Goal: Information Seeking & Learning: Check status

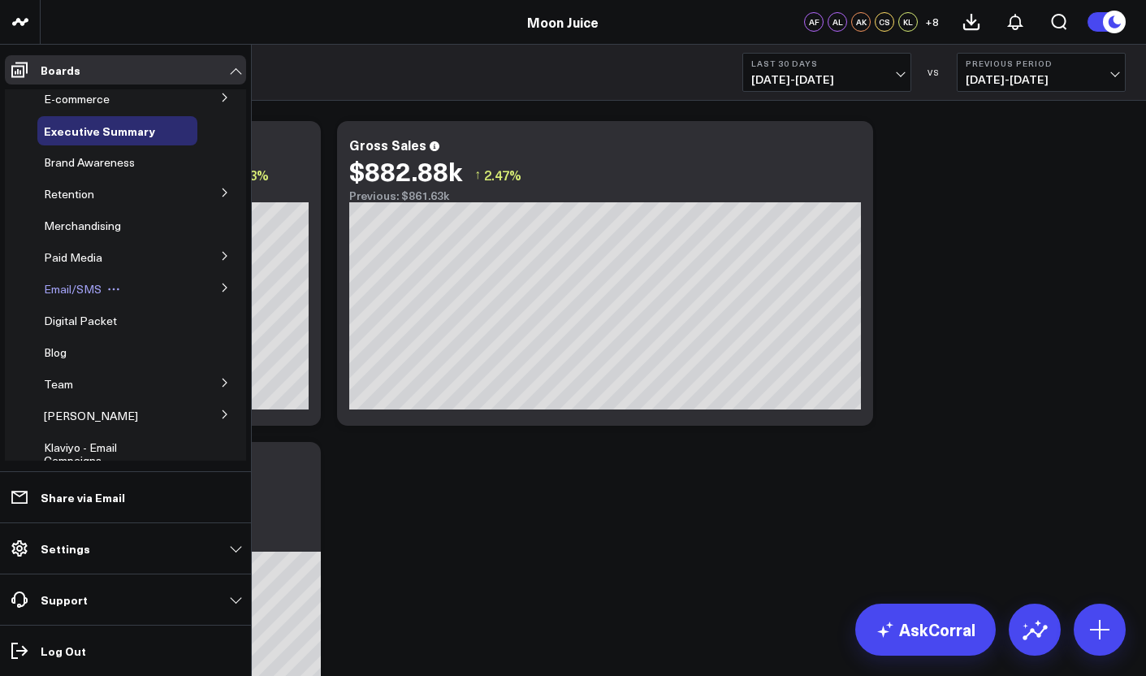
scroll to position [16, 0]
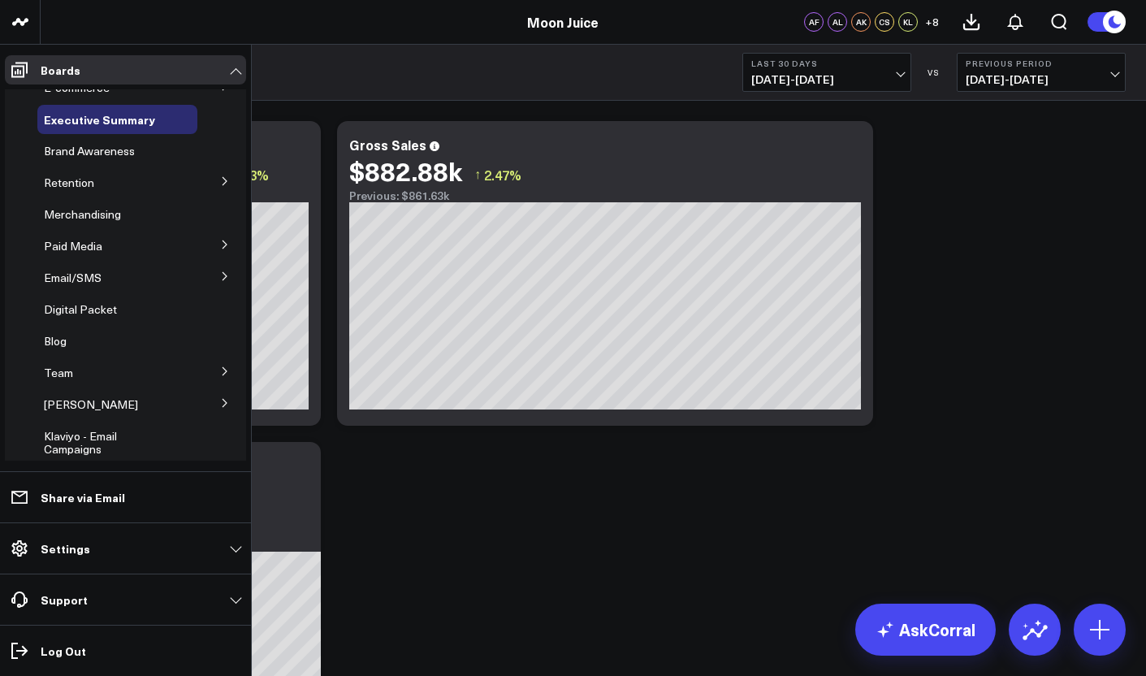
click at [220, 248] on icon at bounding box center [225, 245] width 10 height 10
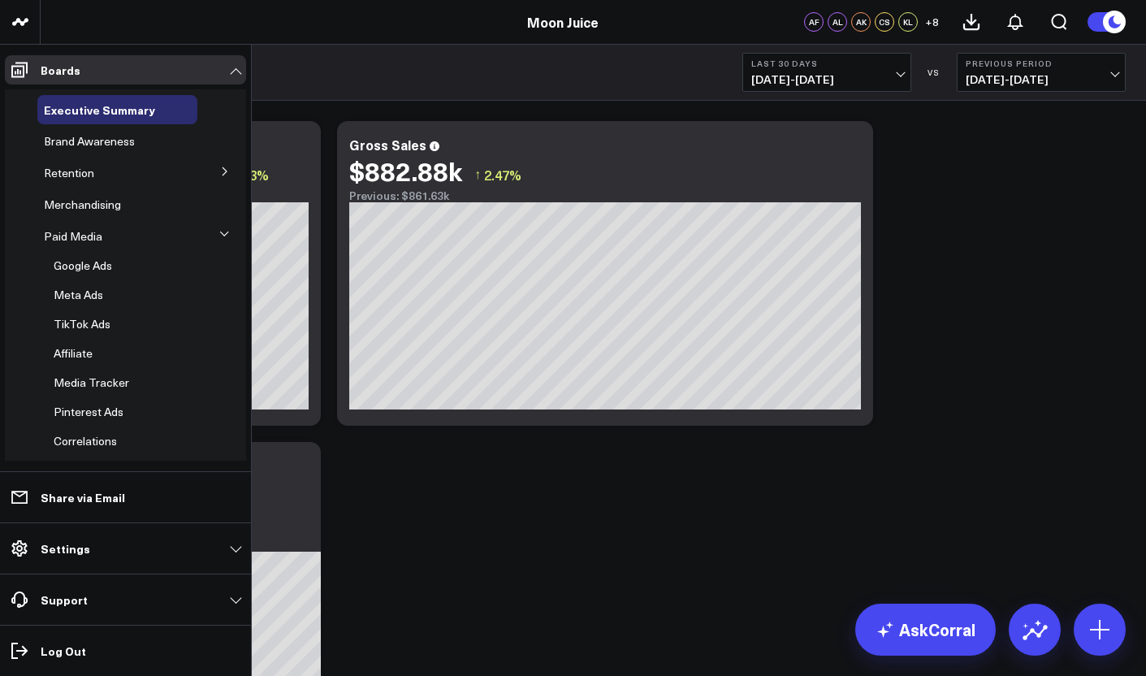
scroll to position [39, 0]
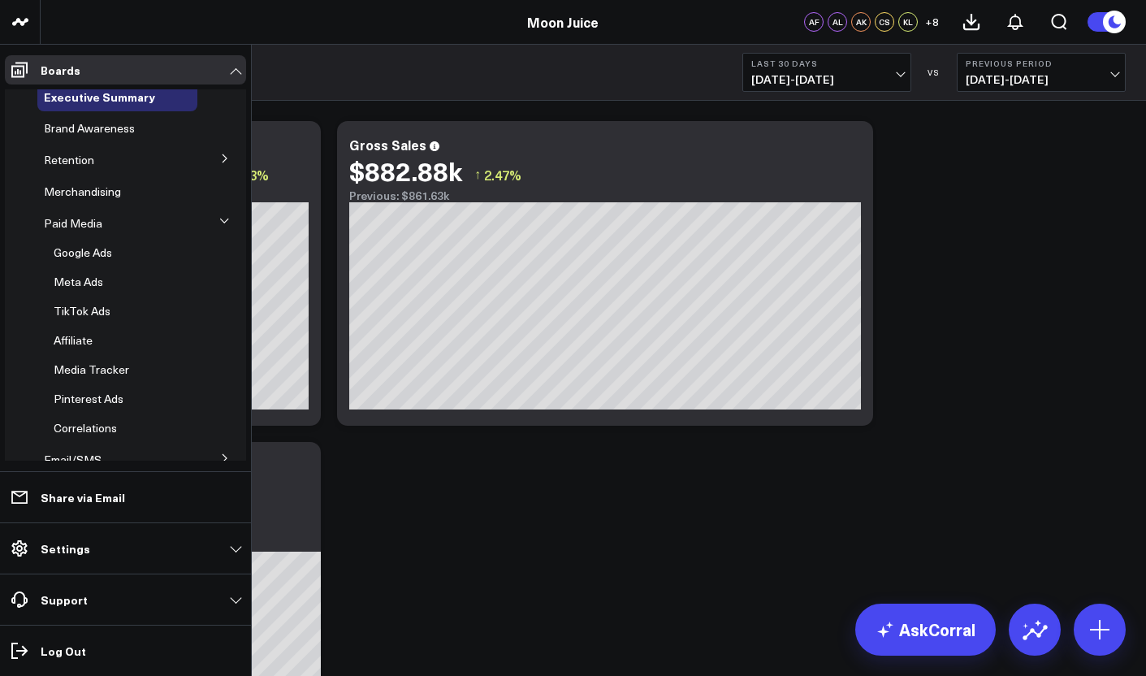
click at [213, 208] on button at bounding box center [225, 221] width 24 height 42
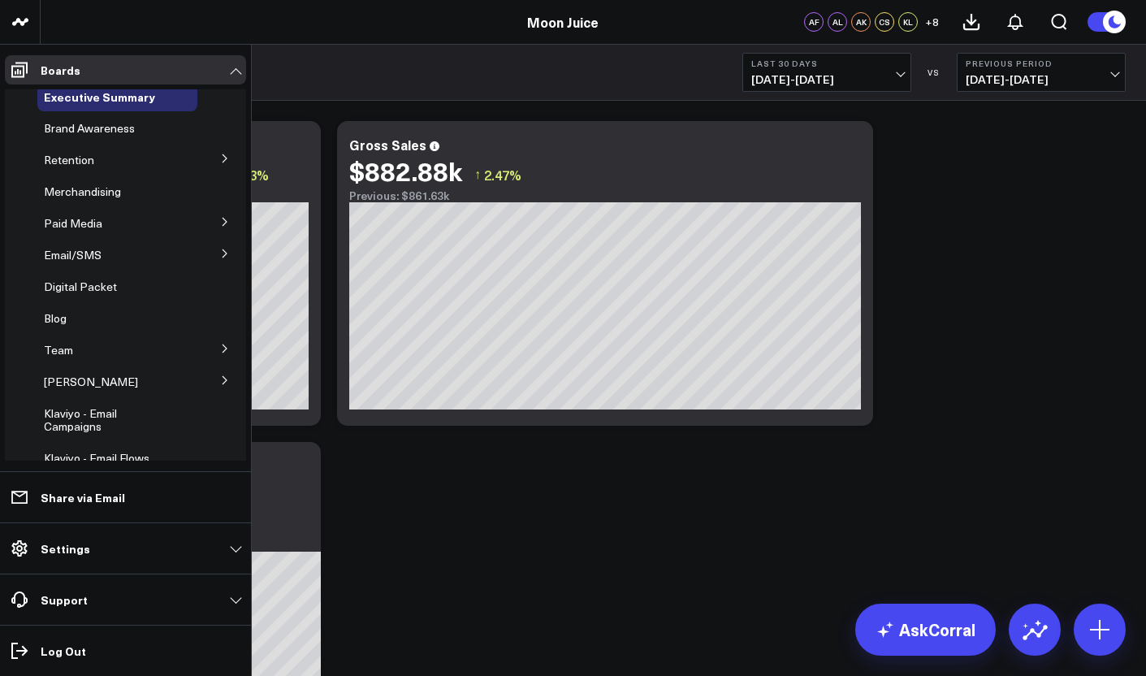
click at [217, 265] on button at bounding box center [225, 252] width 42 height 24
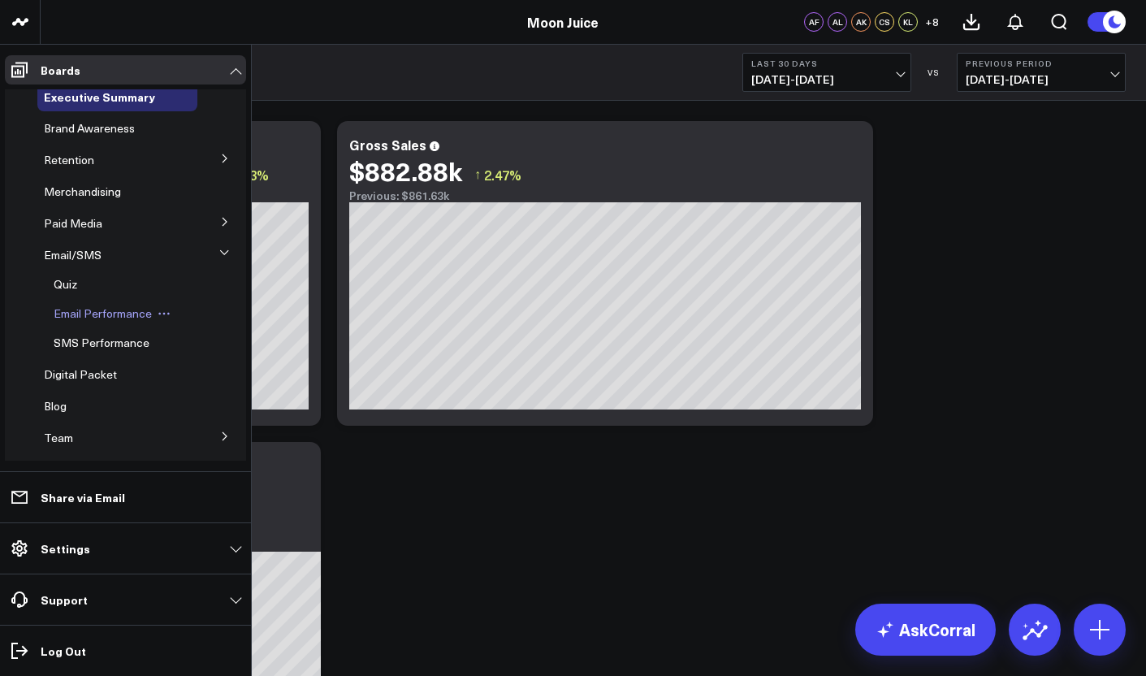
click at [88, 313] on span "Email Performance" at bounding box center [103, 312] width 98 height 15
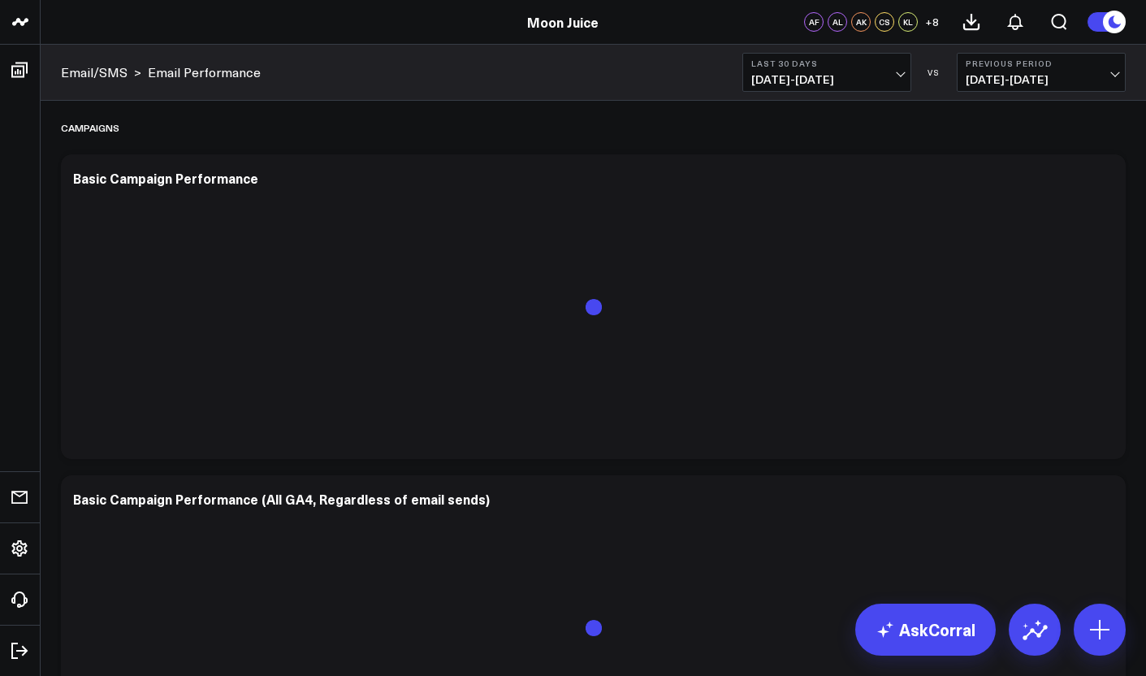
click at [856, 73] on span "[DATE] - [DATE]" at bounding box center [826, 79] width 151 height 13
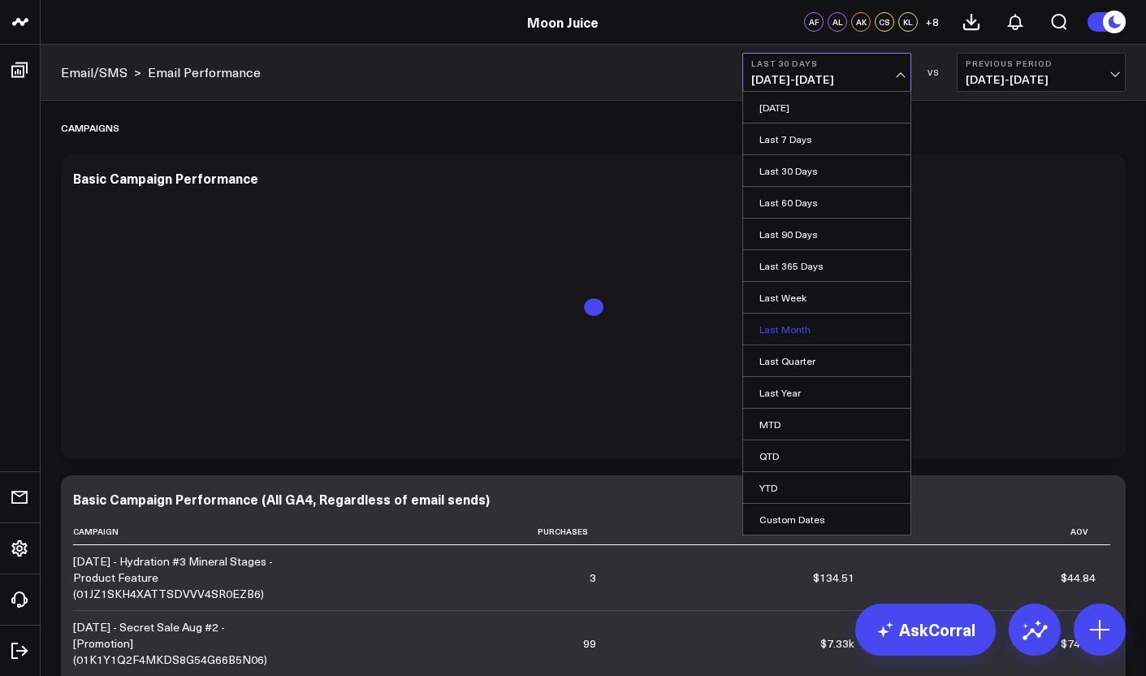
click at [784, 323] on link "Last Month" at bounding box center [826, 328] width 167 height 31
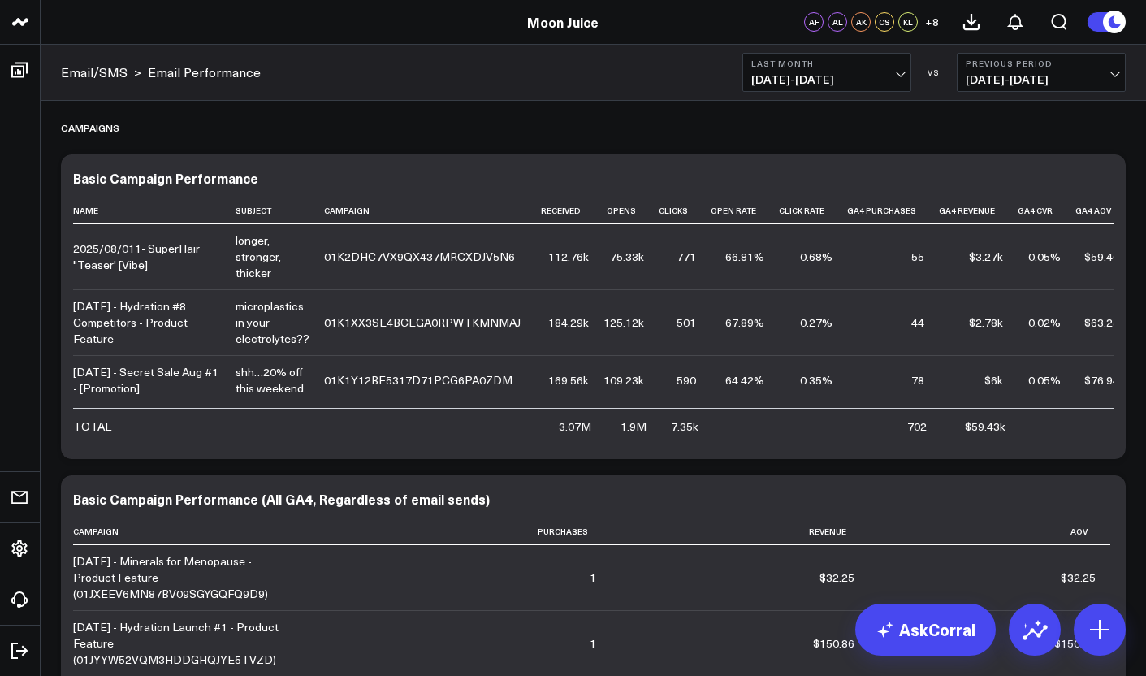
click at [996, 81] on span "[DATE] - [DATE]" at bounding box center [1040, 79] width 151 height 13
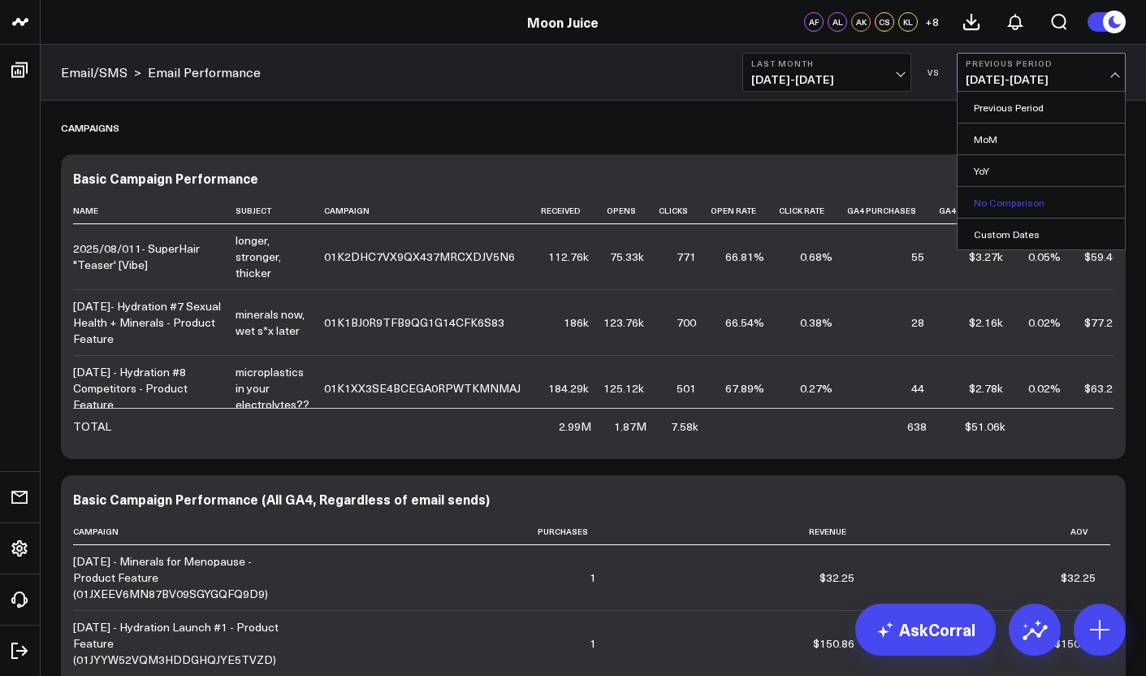
click at [1003, 202] on link "No Comparison" at bounding box center [1040, 202] width 167 height 31
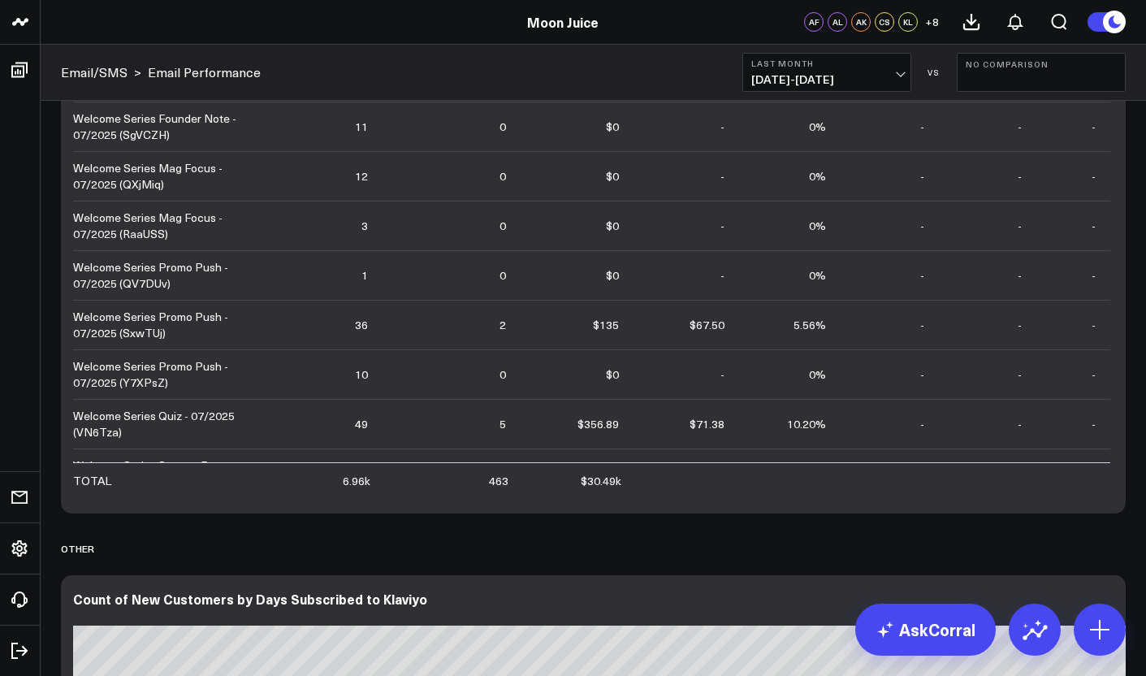
scroll to position [945, 0]
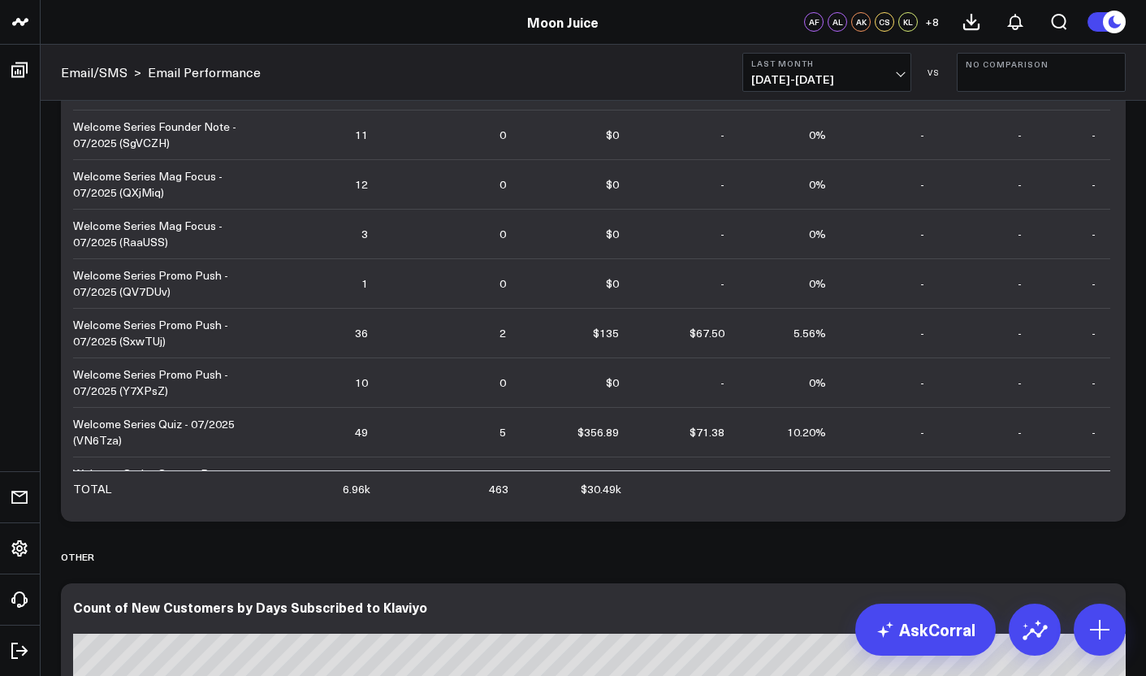
click at [900, 78] on span "[DATE] - [DATE]" at bounding box center [826, 79] width 151 height 13
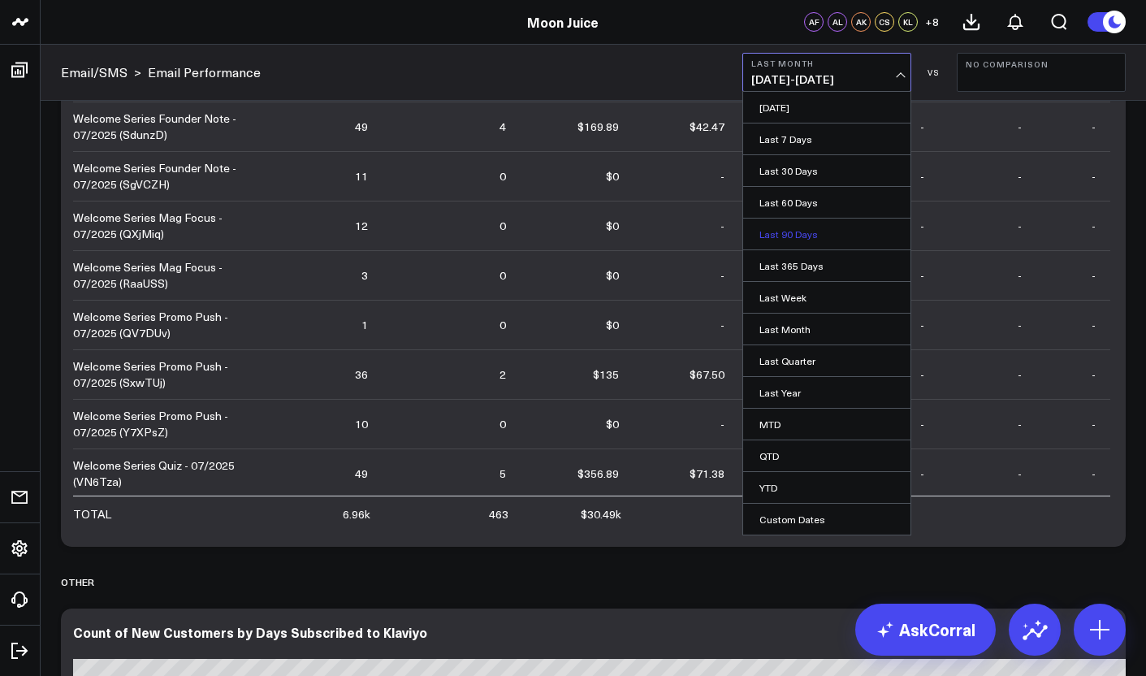
scroll to position [922, 0]
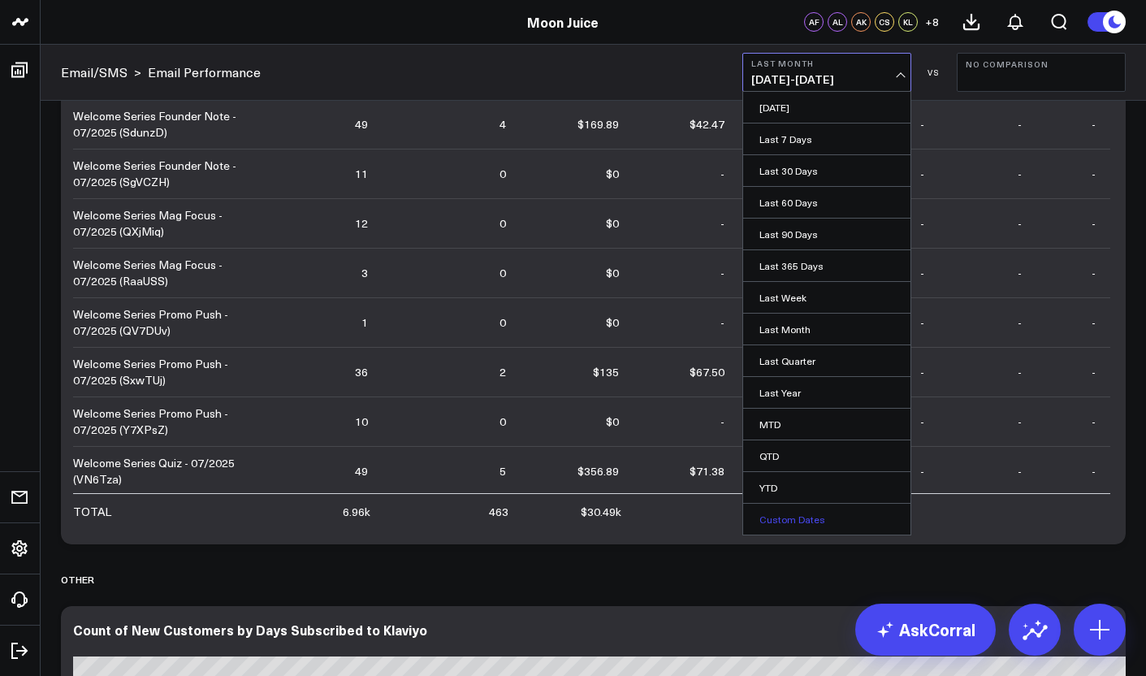
click at [777, 520] on link "Custom Dates" at bounding box center [826, 518] width 167 height 31
select select "8"
select select "2025"
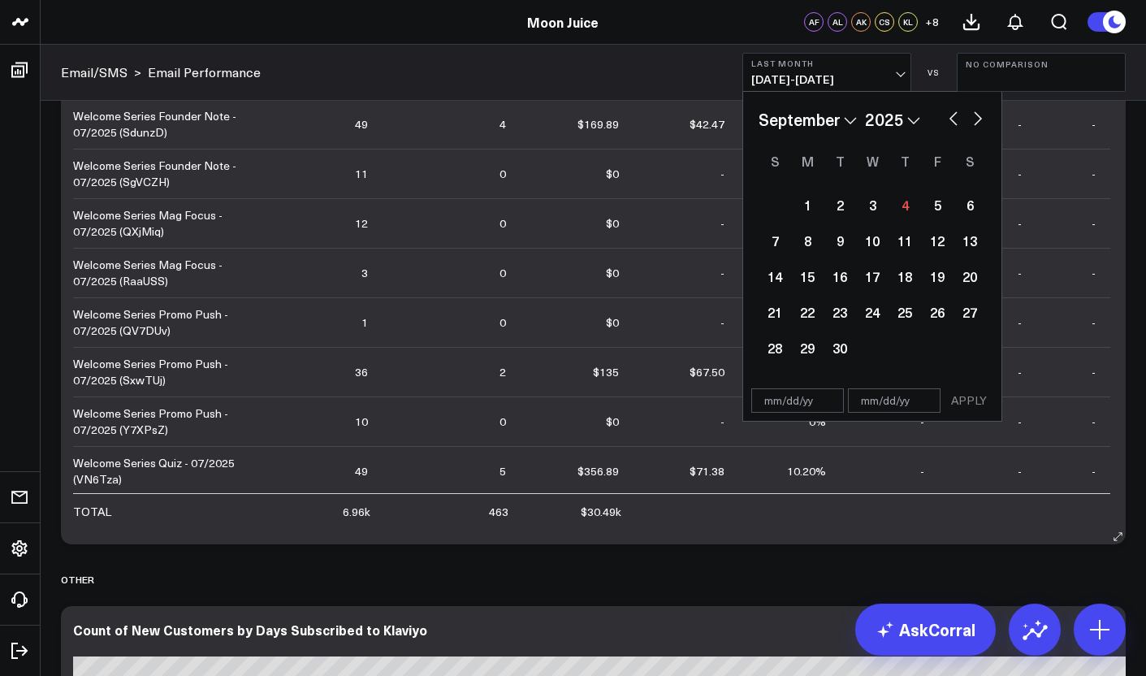
click at [504, 297] on td "0" at bounding box center [451, 273] width 138 height 50
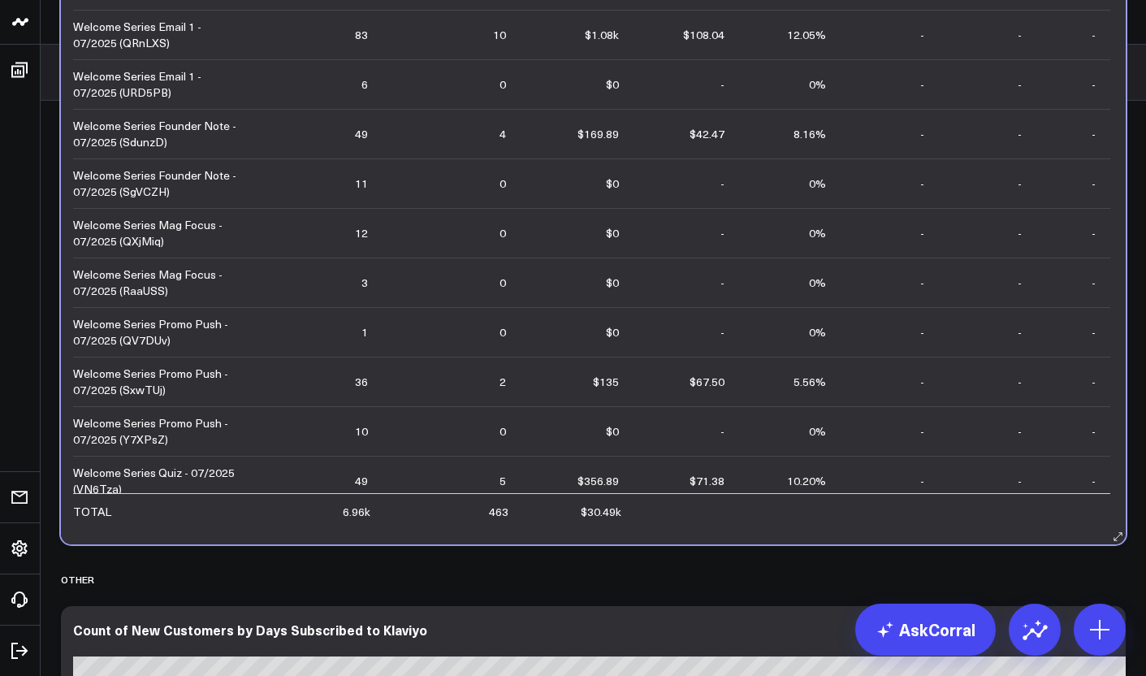
scroll to position [6033, 0]
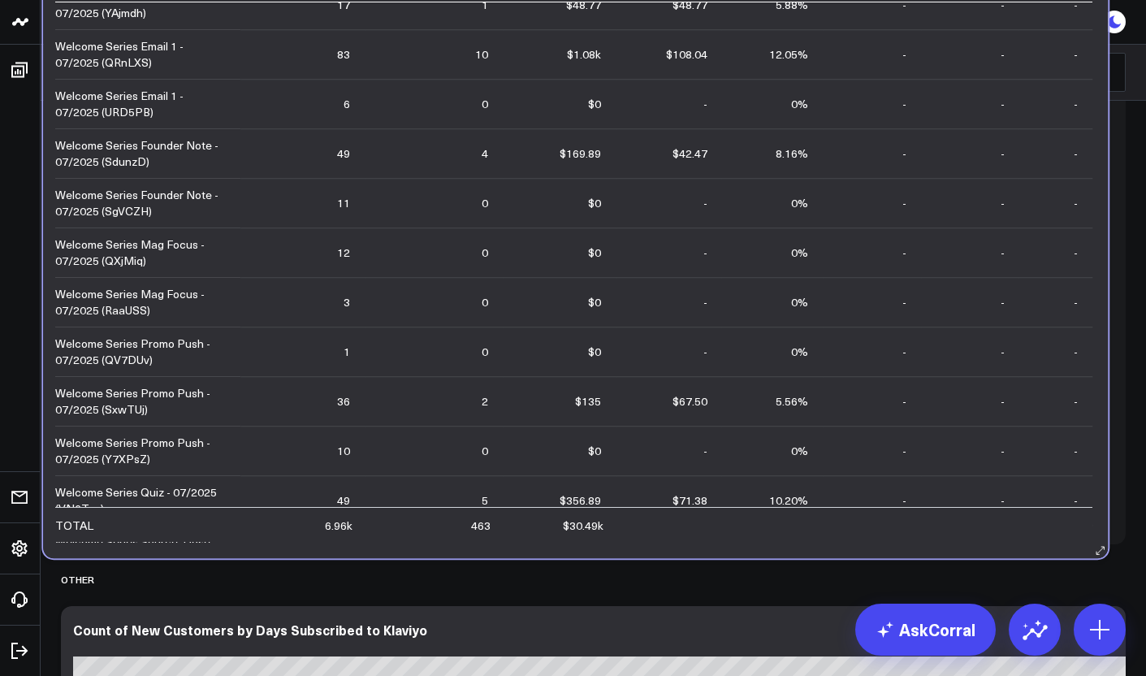
click at [487, 326] on td "0" at bounding box center [434, 302] width 138 height 50
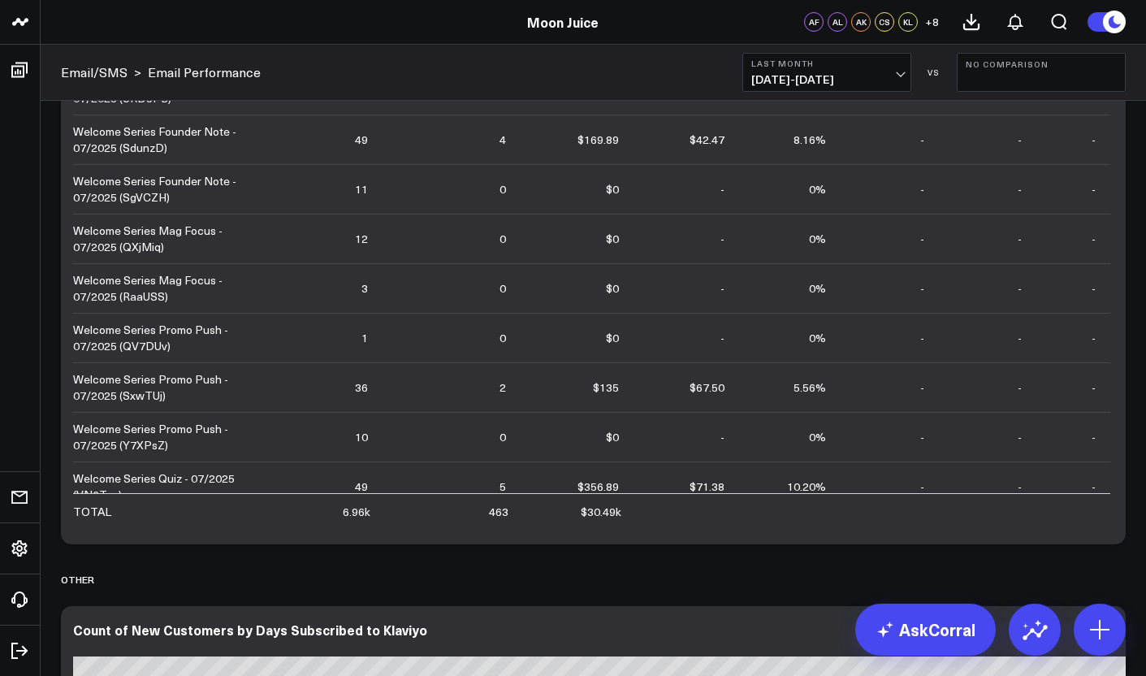
click at [893, 75] on span "[DATE] - [DATE]" at bounding box center [826, 79] width 151 height 13
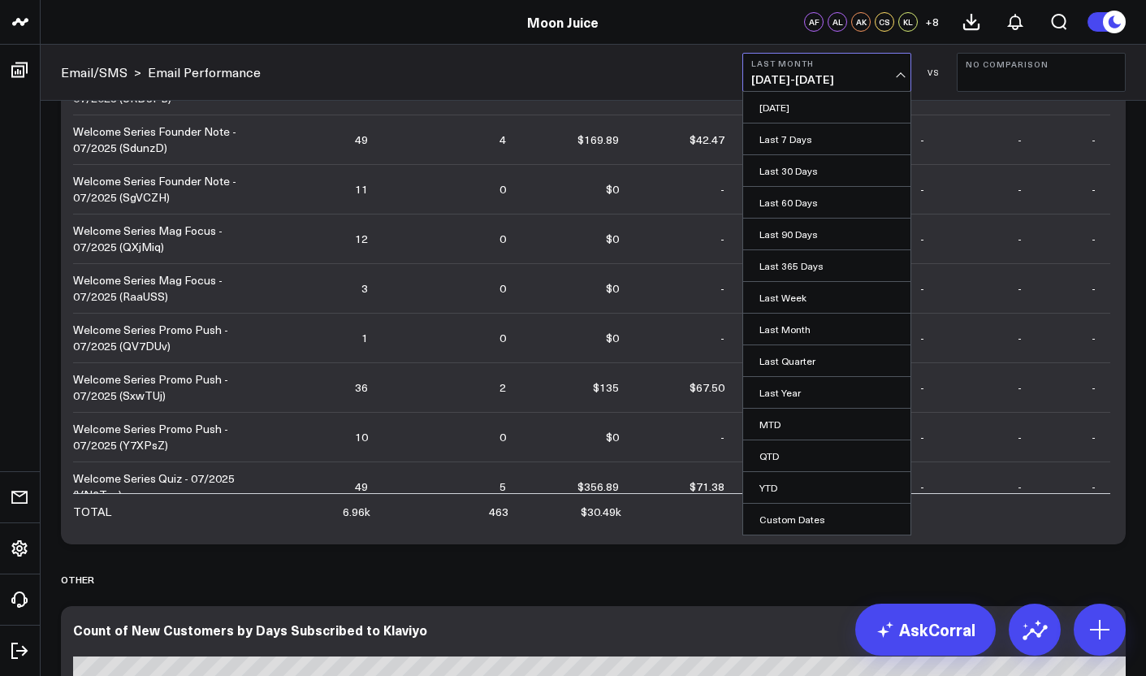
click at [803, 81] on span "[DATE] - [DATE]" at bounding box center [826, 79] width 151 height 13
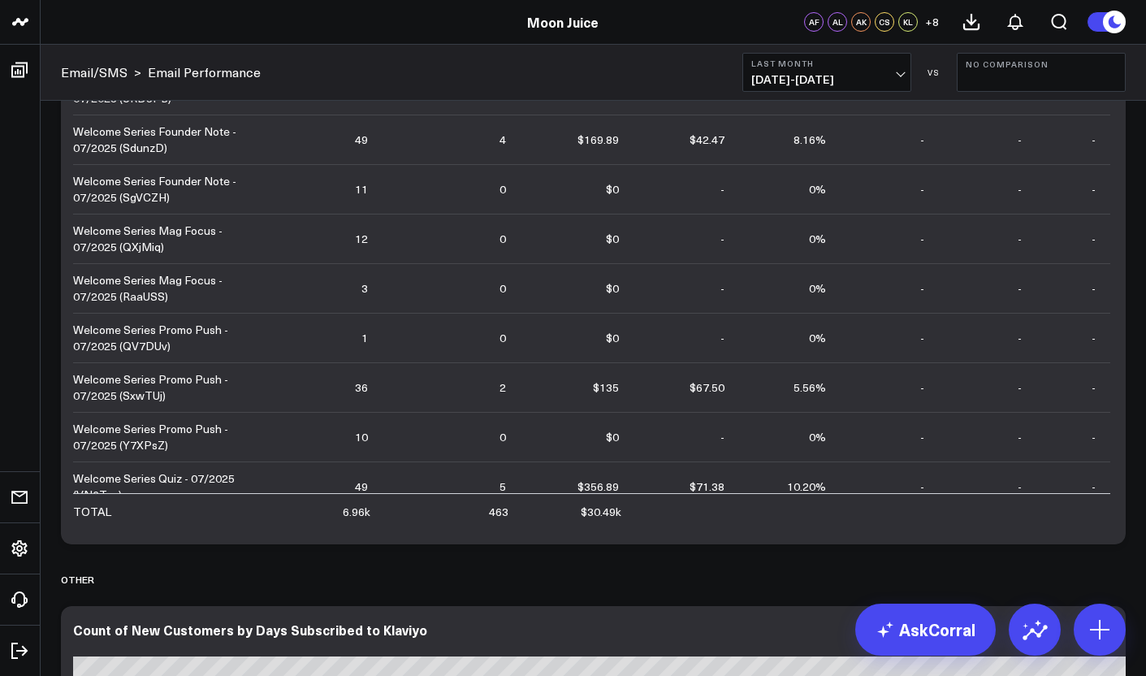
click at [800, 81] on span "[DATE] - [DATE]" at bounding box center [826, 79] width 151 height 13
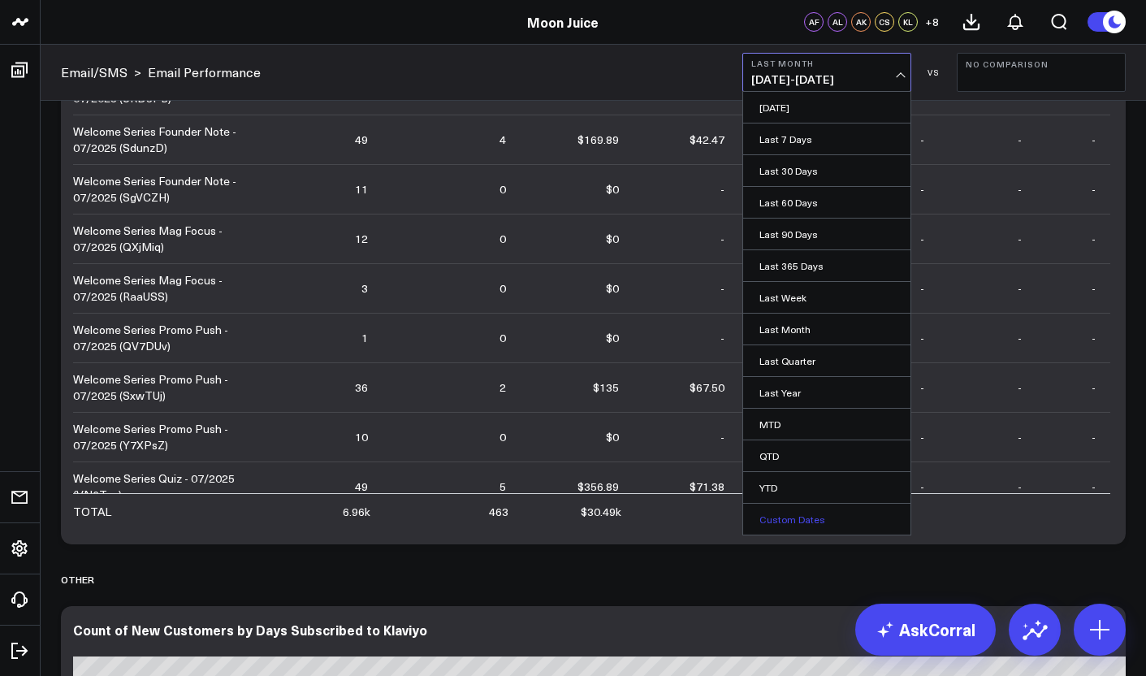
click at [818, 509] on link "Custom Dates" at bounding box center [826, 518] width 167 height 31
select select "8"
select select "2025"
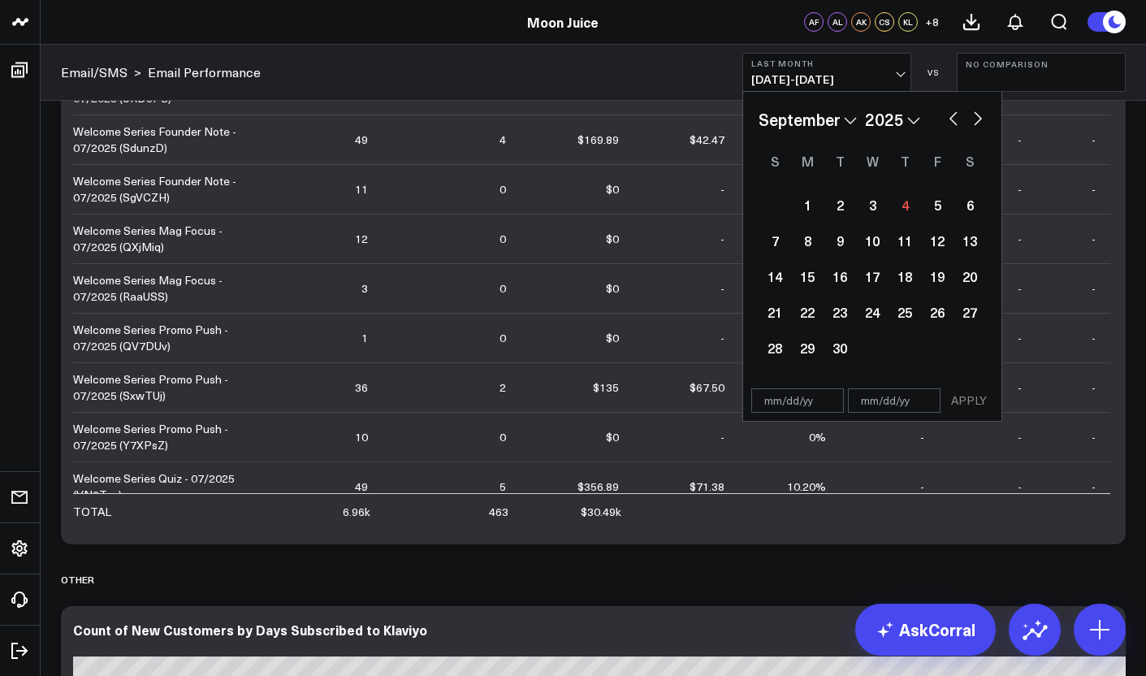
click at [885, 122] on select "2026 2025 2024 2023 2022 2021 2020 2019 2018 2017 2016 2015 2014 2013 2012 2011…" at bounding box center [892, 119] width 55 height 24
select select "8"
select select "2024"
click at [955, 115] on button "button" at bounding box center [953, 116] width 16 height 19
select select "7"
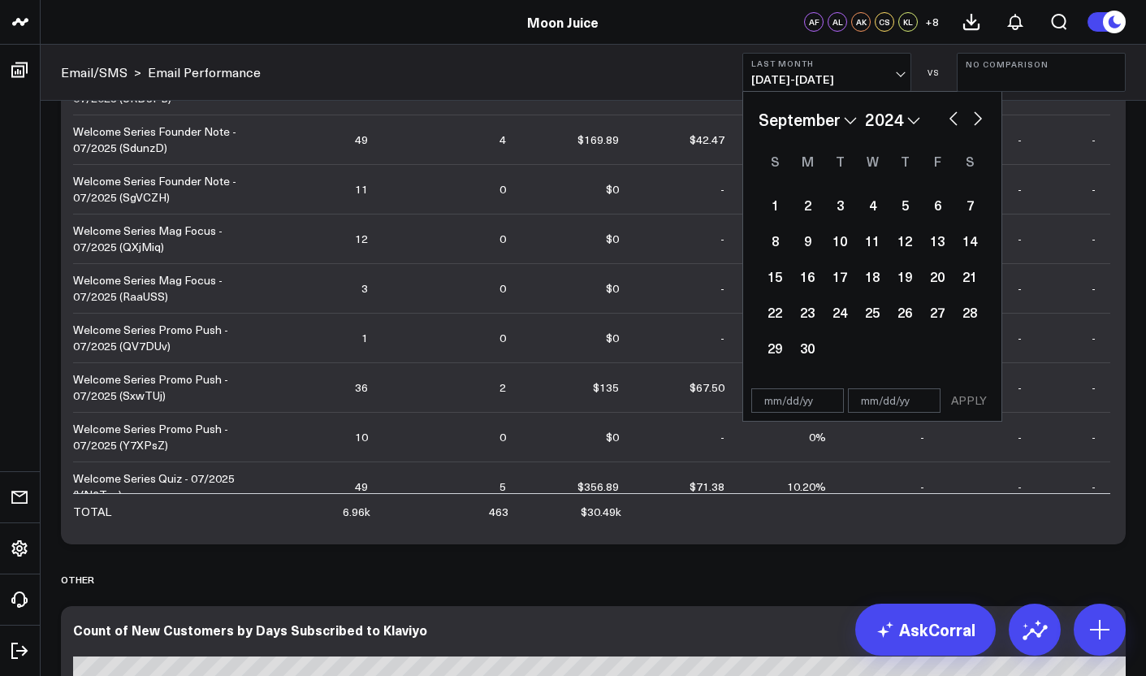
select select "2024"
click at [895, 198] on div "1" at bounding box center [904, 204] width 32 height 32
type input "[DATE]"
select select "7"
select select "2024"
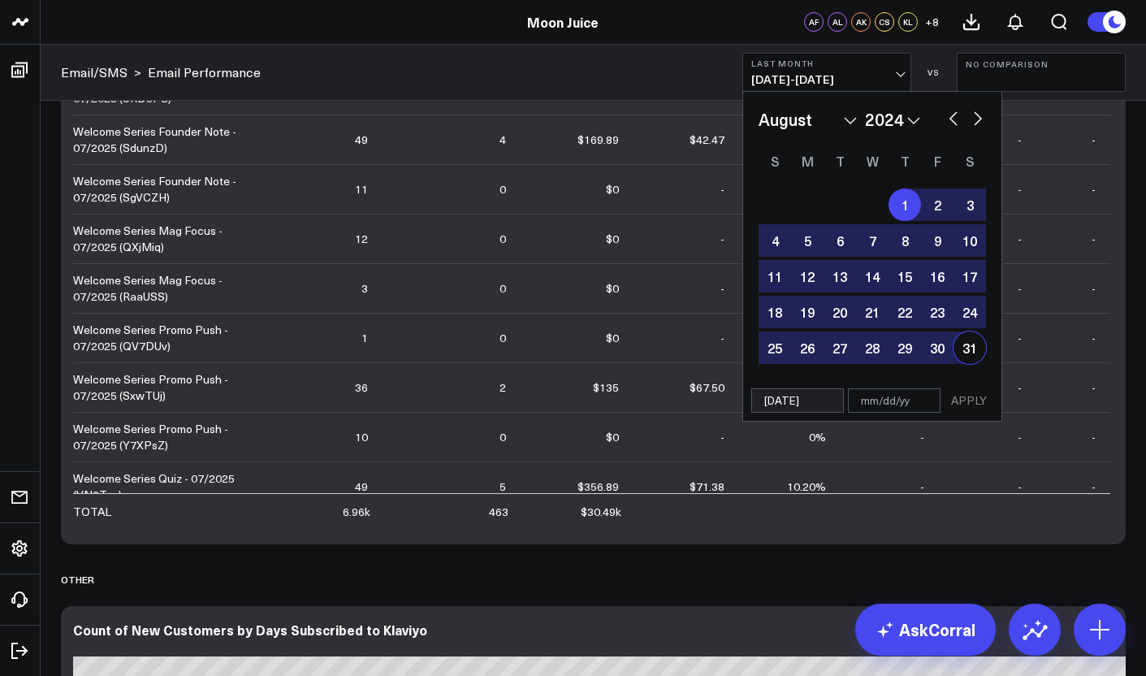
click at [963, 354] on div "31" at bounding box center [969, 347] width 32 height 32
type input "[DATE]"
select select "7"
select select "2024"
click at [968, 394] on button "APPLY" at bounding box center [968, 400] width 49 height 24
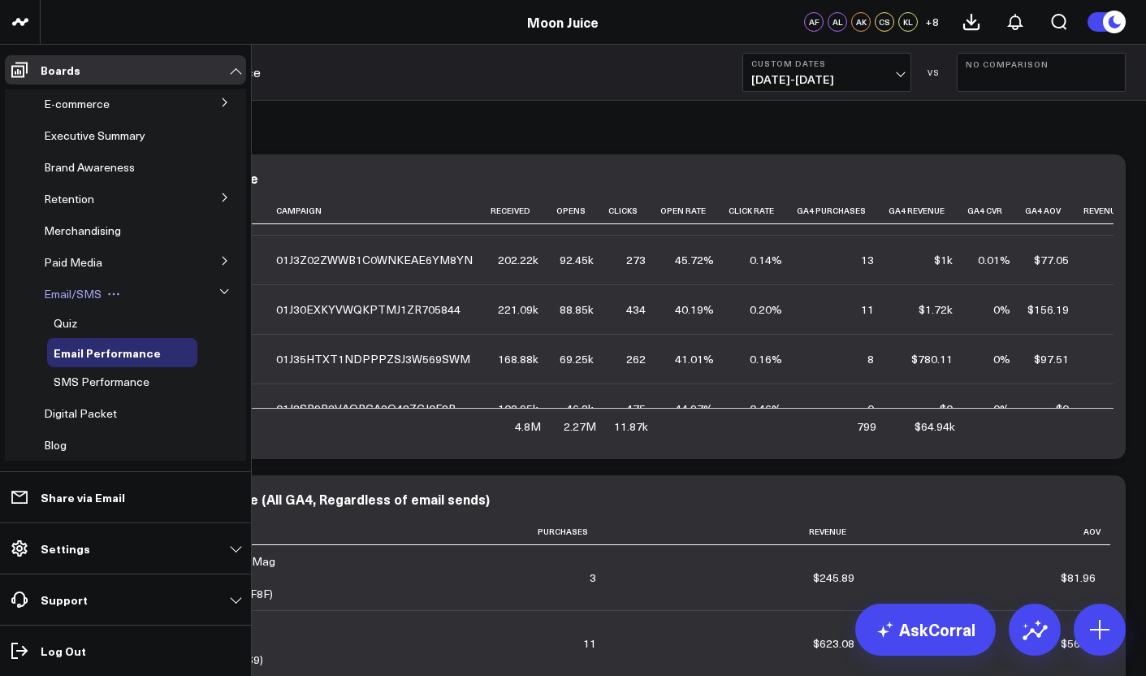
click at [77, 297] on span "Email/SMS" at bounding box center [73, 293] width 58 height 15
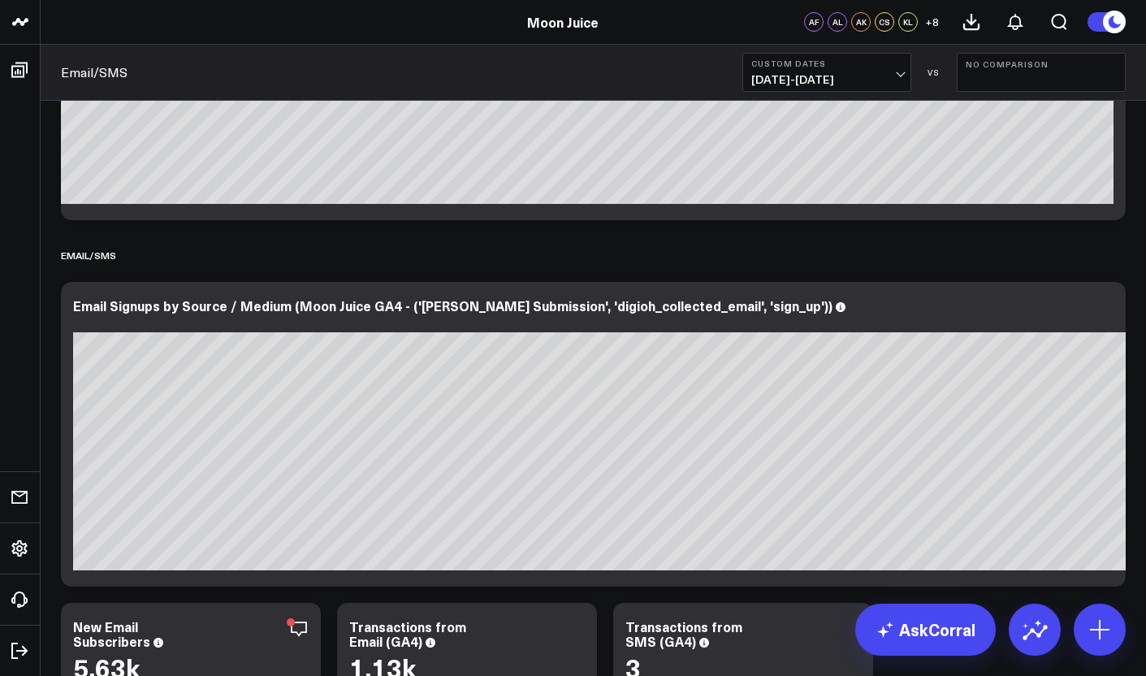
scroll to position [287, 0]
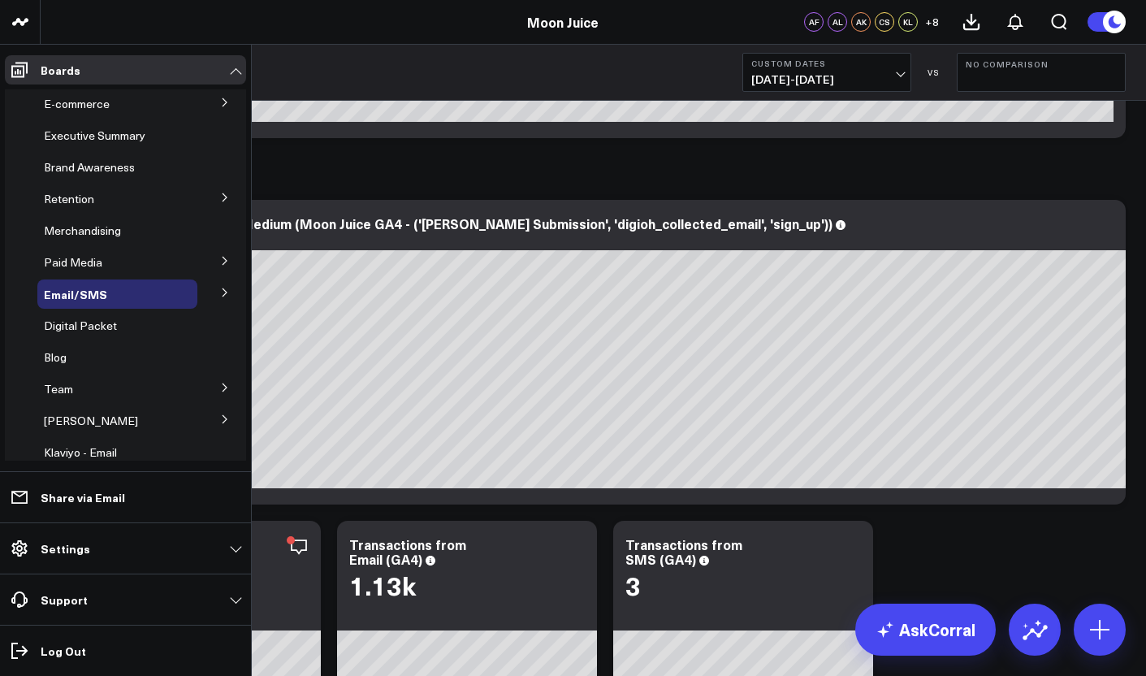
click at [216, 302] on button at bounding box center [225, 291] width 42 height 24
click at [110, 364] on div "Email Performance" at bounding box center [122, 352] width 150 height 29
click at [110, 355] on span "Email Performance" at bounding box center [103, 351] width 98 height 15
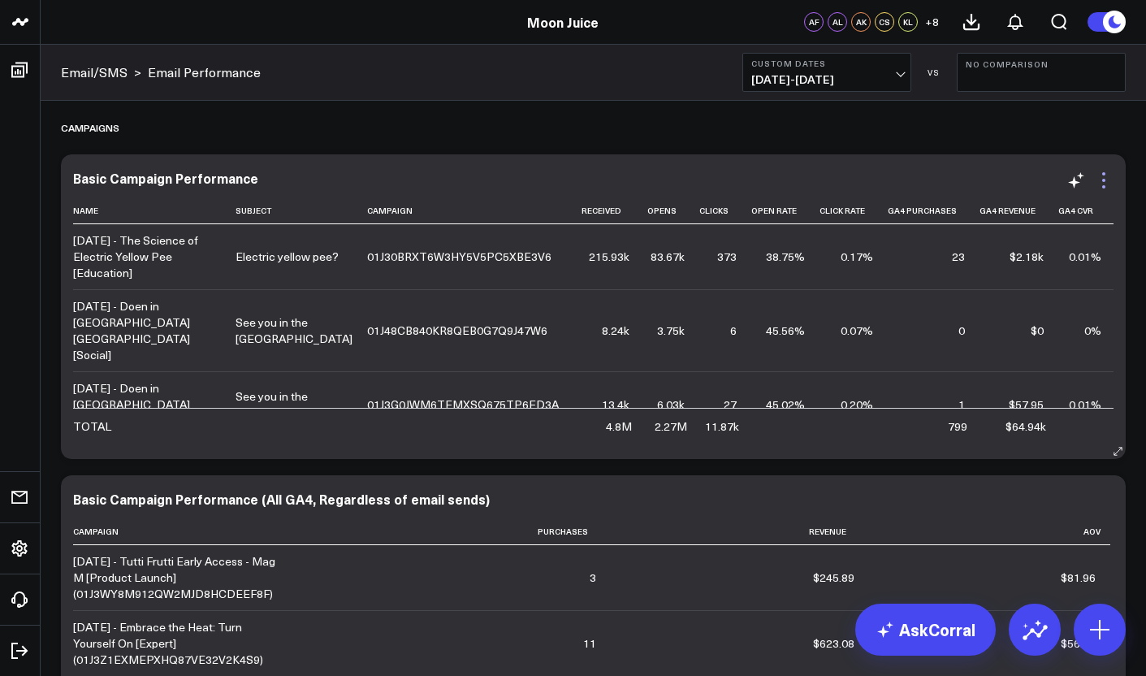
click at [1112, 188] on icon at bounding box center [1103, 180] width 19 height 19
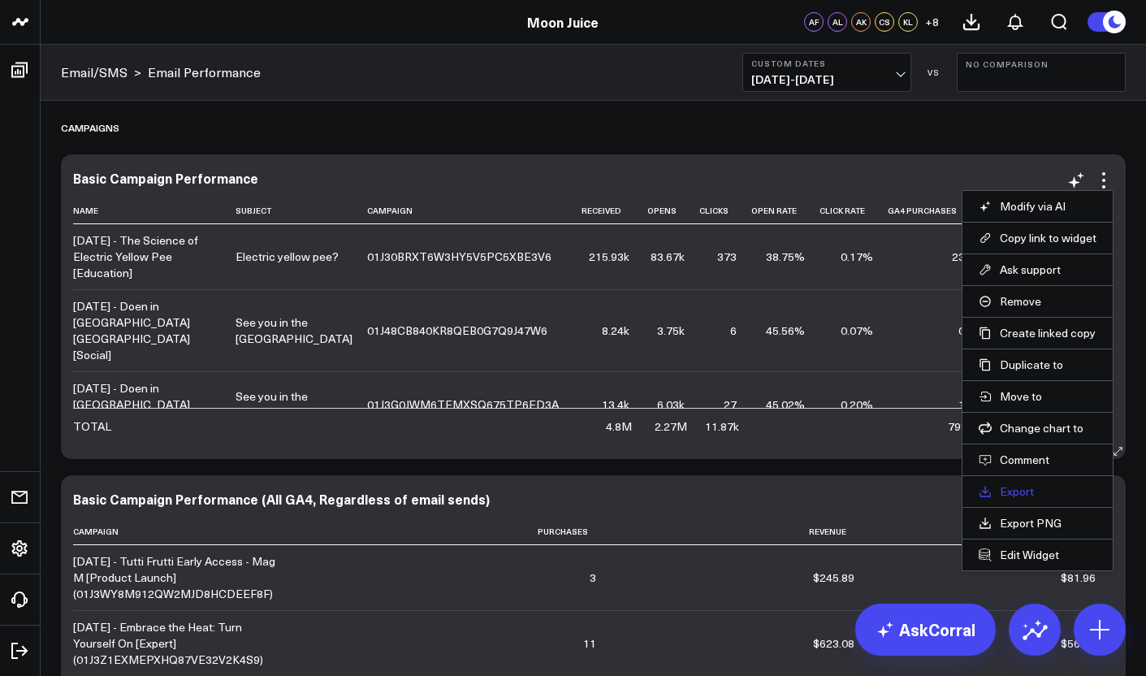
click at [1024, 493] on link "Export" at bounding box center [1037, 491] width 118 height 15
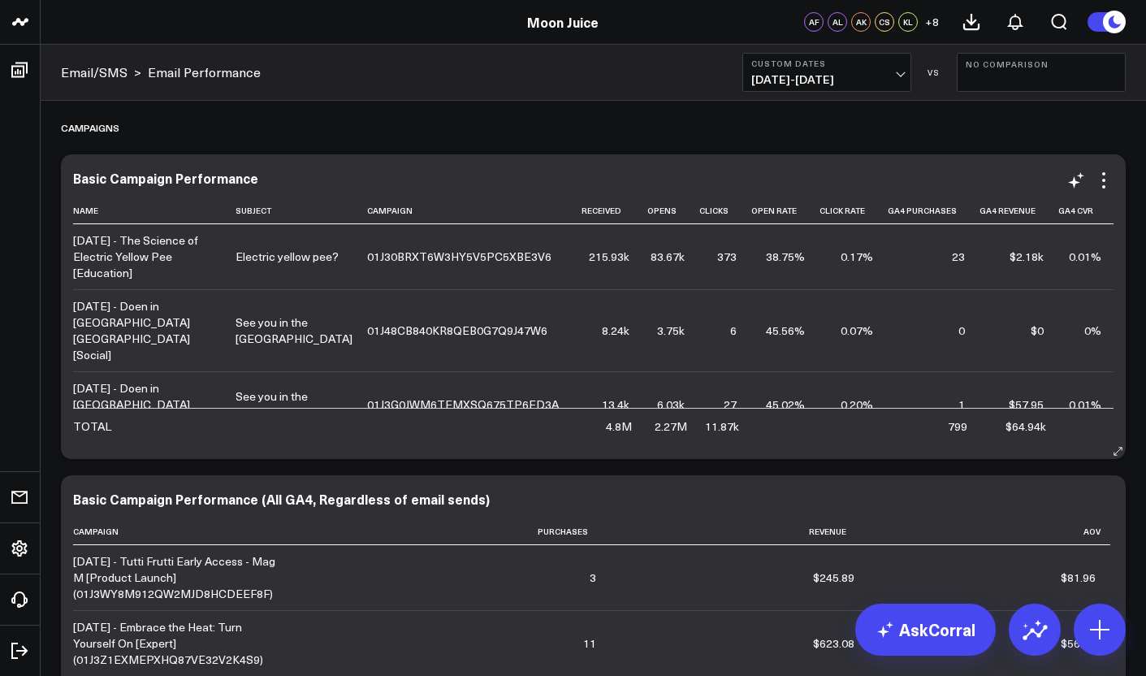
click at [654, 422] on div "2.27M" at bounding box center [670, 426] width 32 height 16
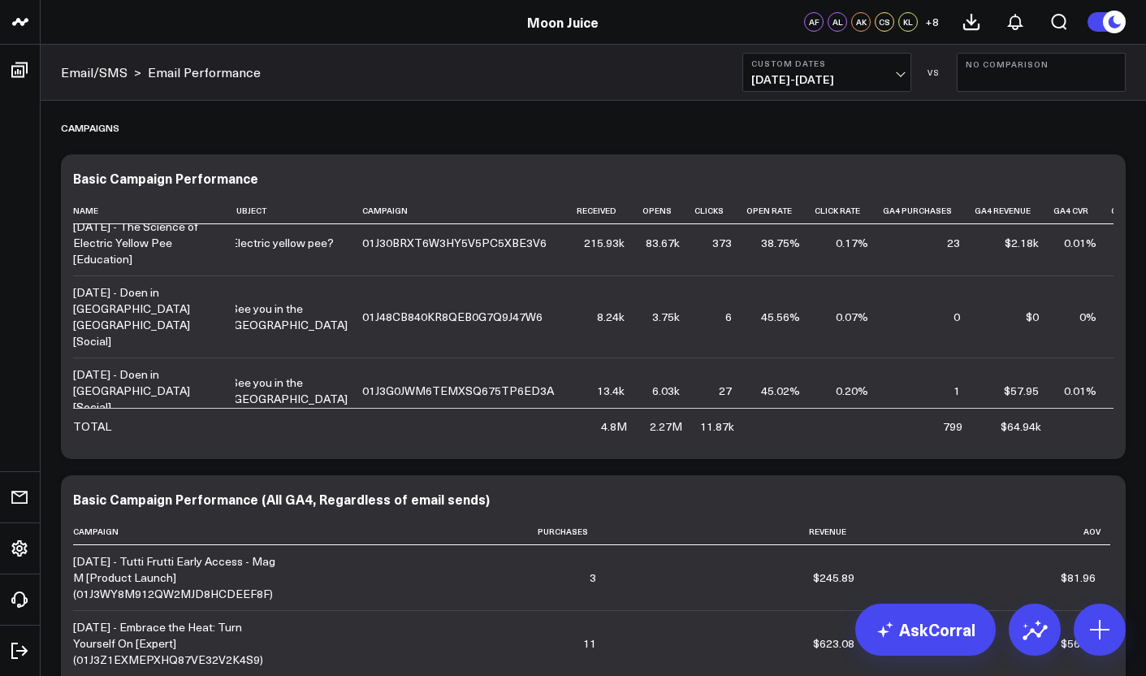
scroll to position [0, 5]
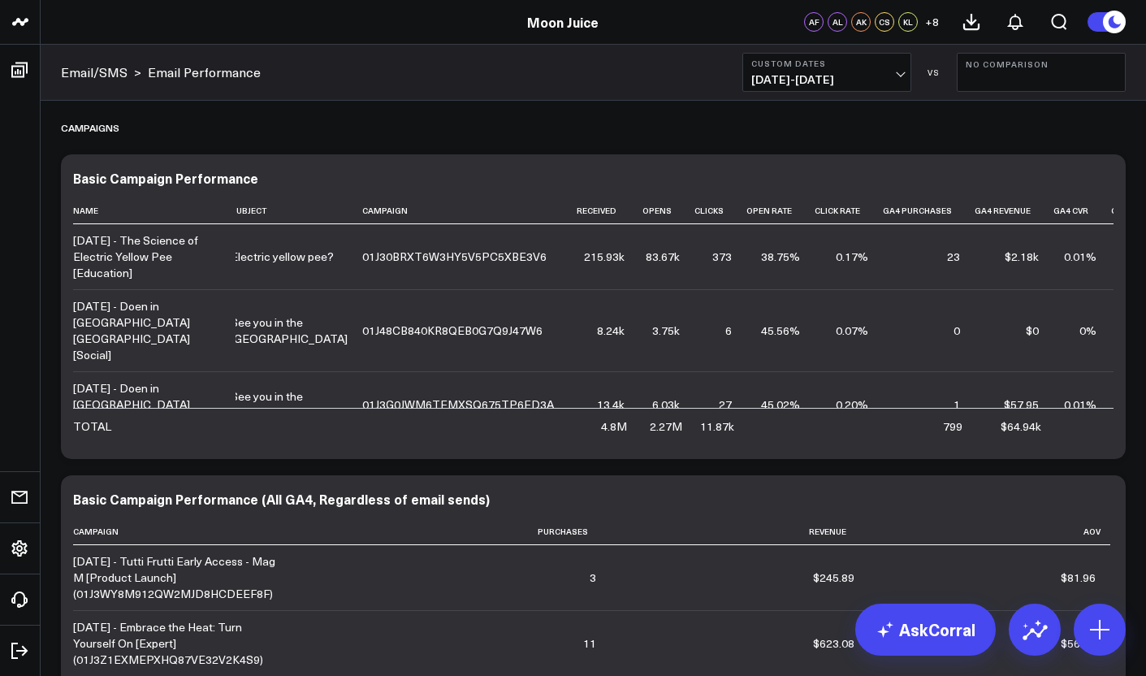
click at [840, 85] on span "[DATE] - [DATE]" at bounding box center [826, 79] width 151 height 13
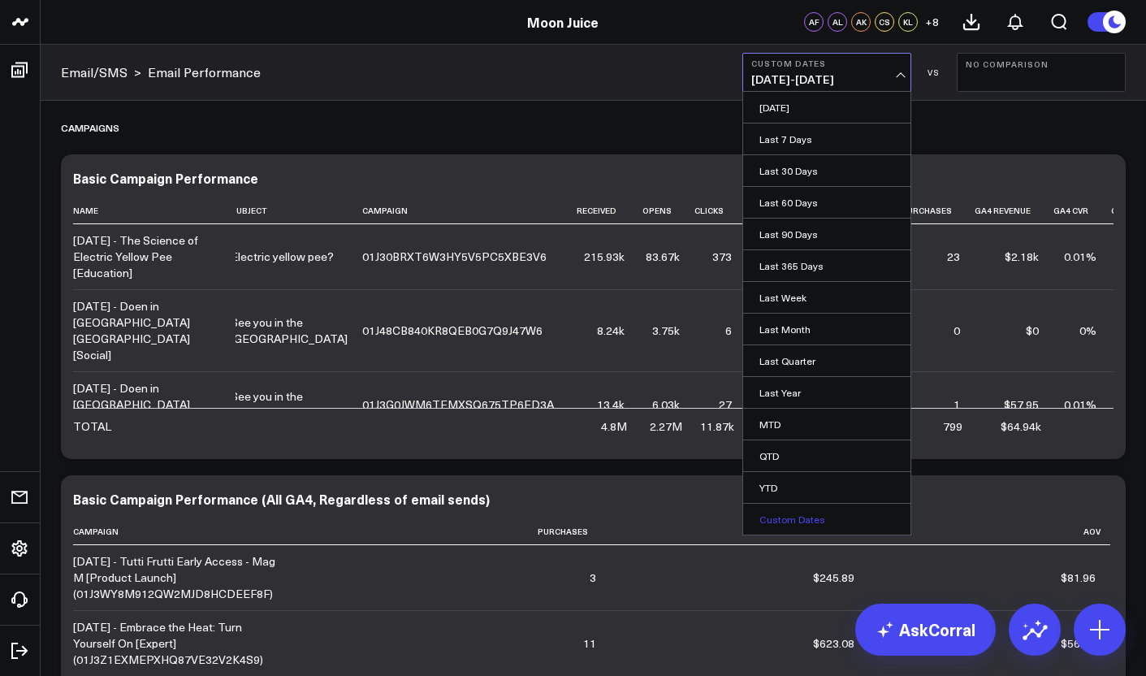
click at [841, 526] on link "Custom Dates" at bounding box center [826, 518] width 167 height 31
select select "8"
select select "2025"
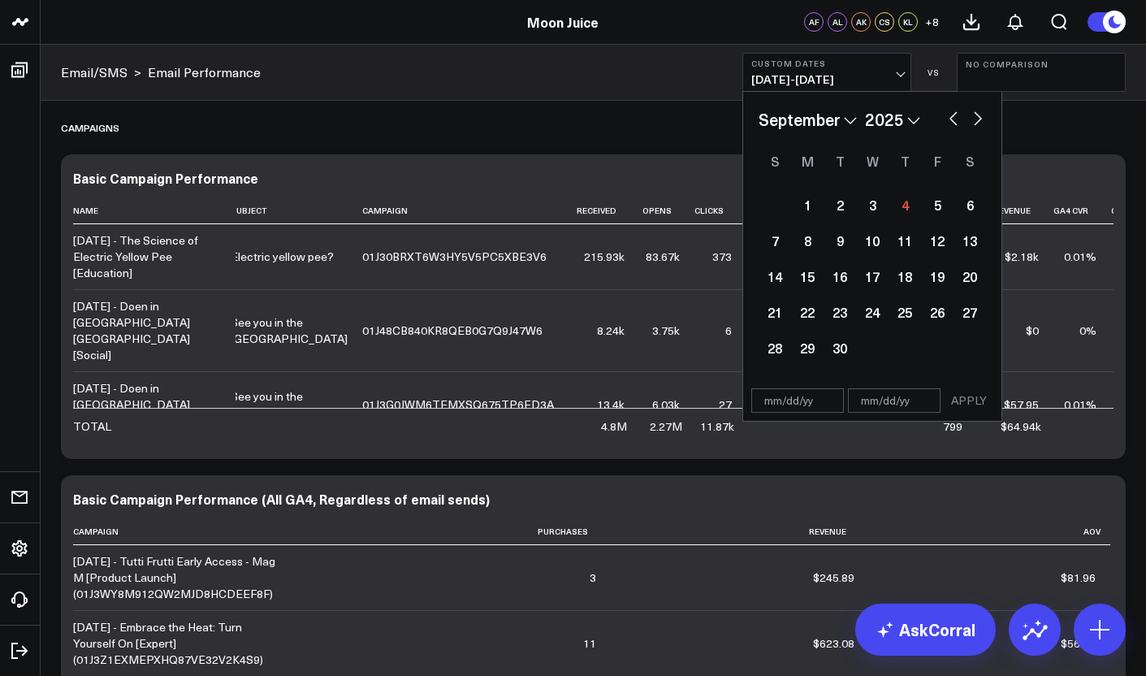
click at [828, 103] on div "January February March April May June July August September October November [D…" at bounding box center [872, 236] width 258 height 289
click at [831, 111] on select "January February March April May June July August September October November De…" at bounding box center [807, 119] width 98 height 24
select select "2025"
click at [909, 132] on div "January February March April May June July August September October November [D…" at bounding box center [871, 236] width 227 height 258
click at [911, 127] on select "2026 2025 2024 2023 2022 2021 2020 2019 2018 2017 2016 2015 2014 2013 2012 2011…" at bounding box center [892, 119] width 55 height 24
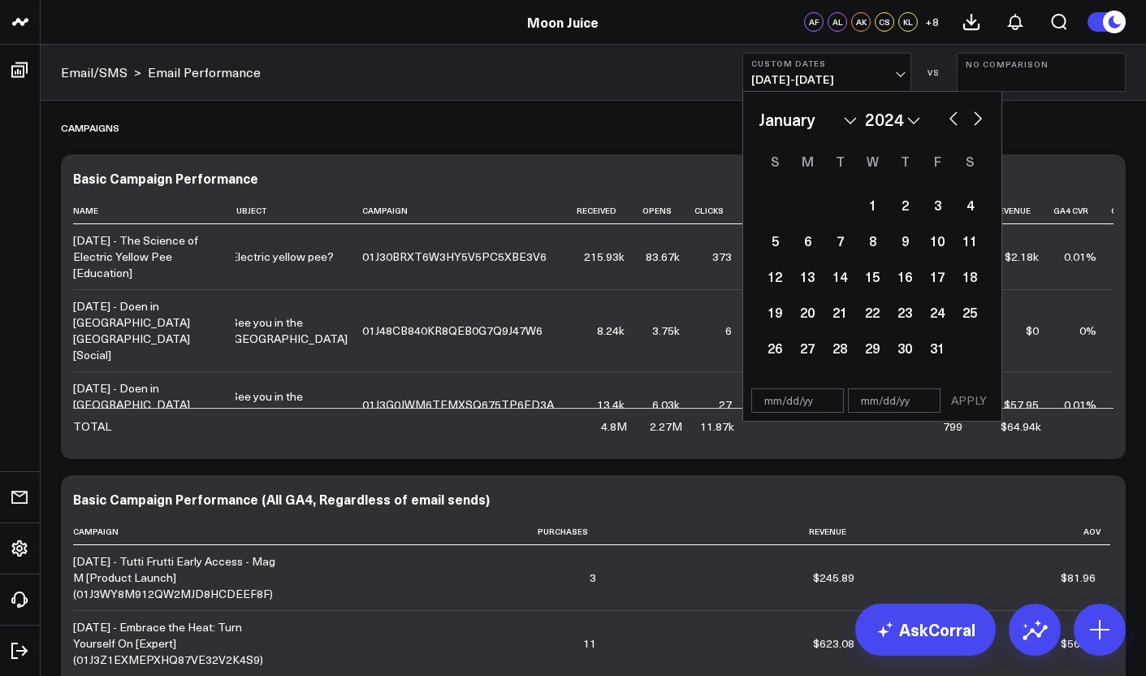
select select "2024"
click at [821, 206] on div "1" at bounding box center [807, 204] width 32 height 32
type input "[DATE]"
select select "2024"
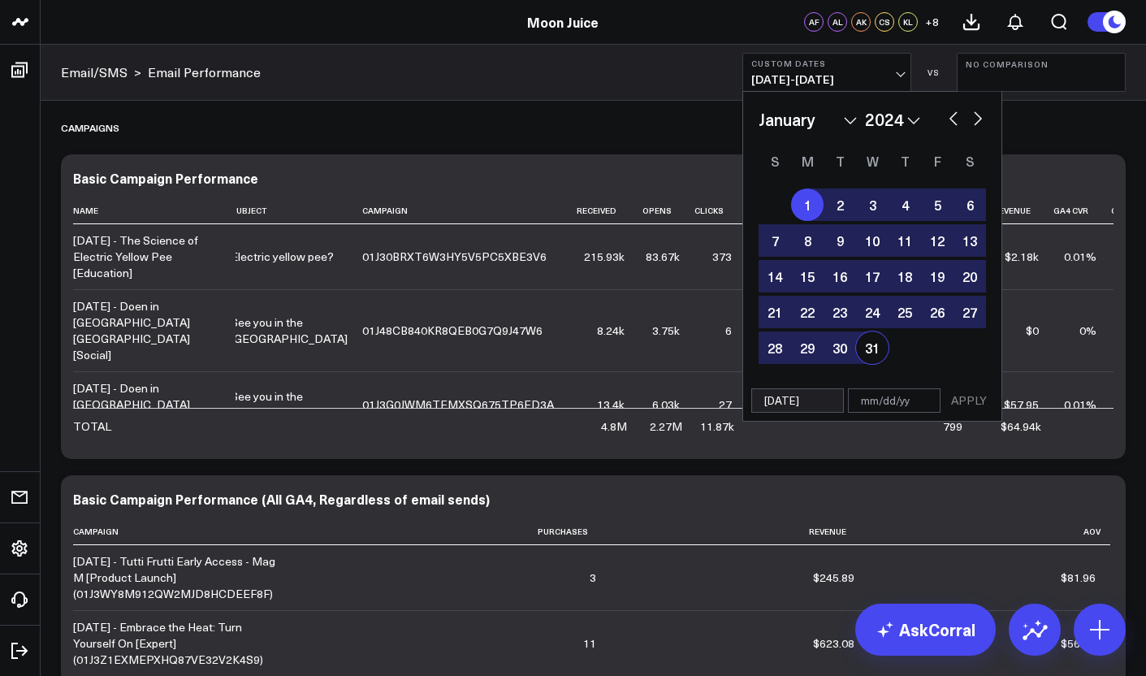
click at [884, 339] on div "31" at bounding box center [872, 347] width 32 height 32
type input "[DATE]"
select select "2024"
click at [966, 393] on button "APPLY" at bounding box center [968, 400] width 49 height 24
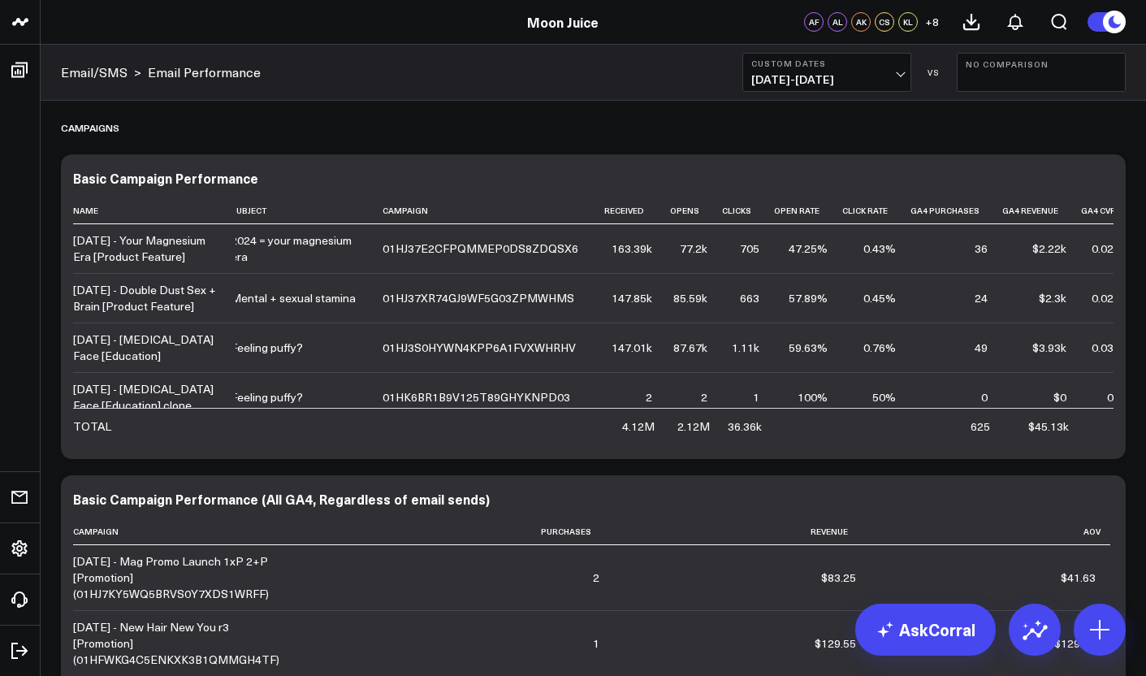
click at [877, 82] on span "[DATE] - [DATE]" at bounding box center [826, 79] width 151 height 13
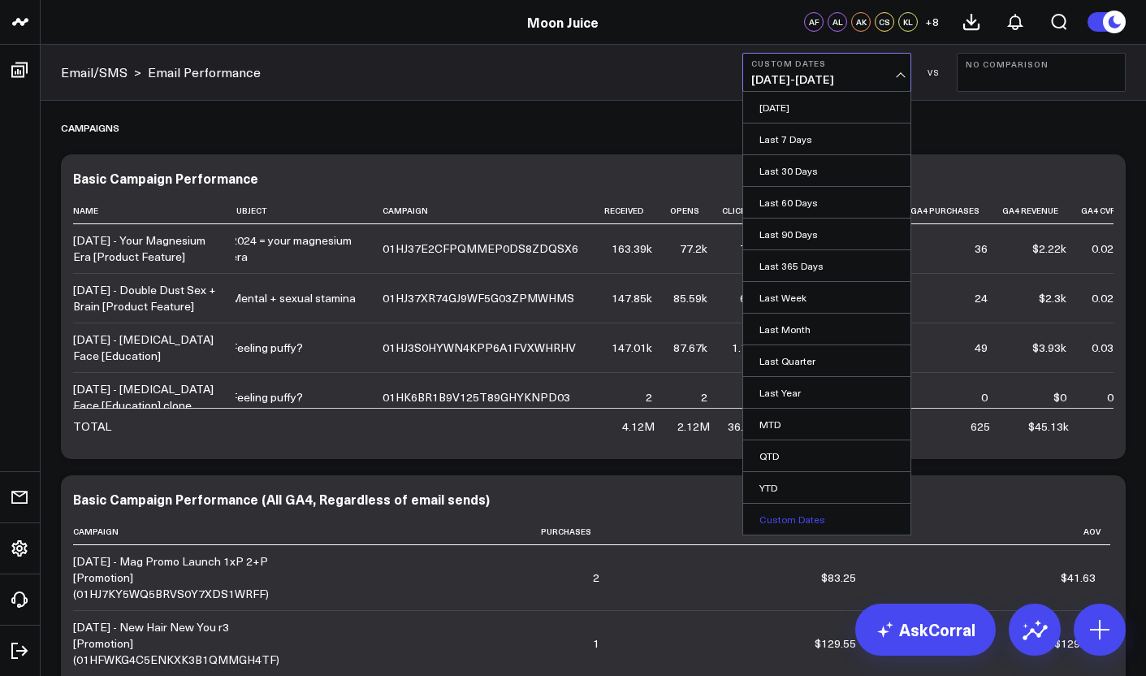
click at [788, 531] on link "Custom Dates" at bounding box center [826, 518] width 167 height 31
select select "8"
select select "2025"
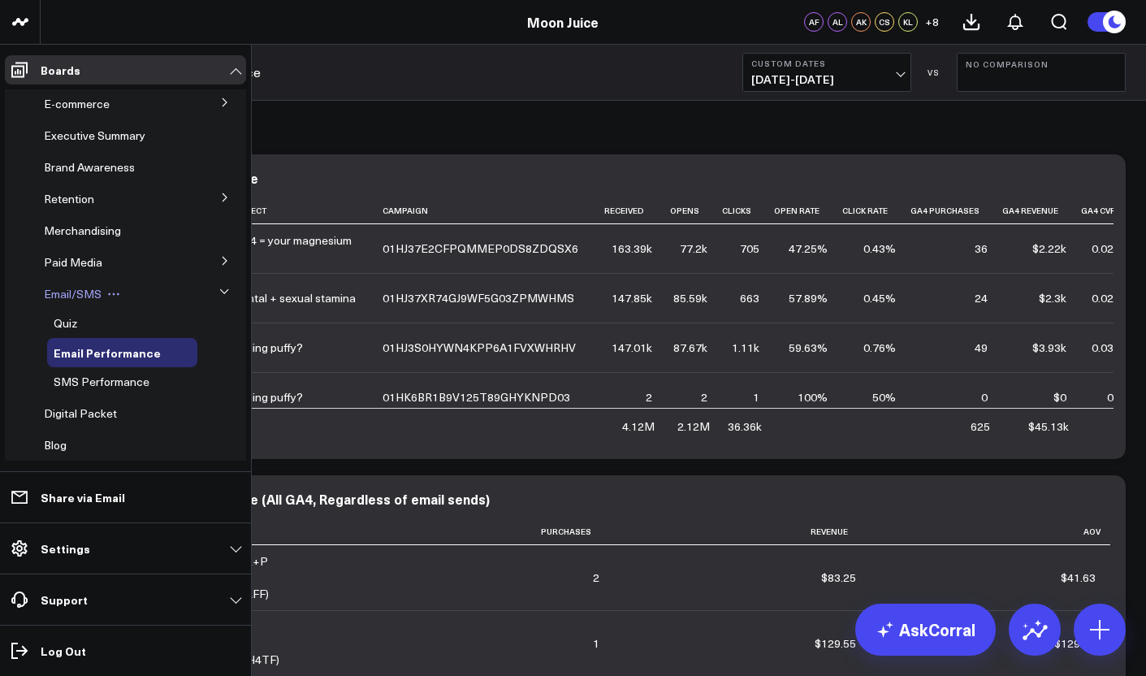
click at [65, 291] on span "Email/SMS" at bounding box center [73, 293] width 58 height 15
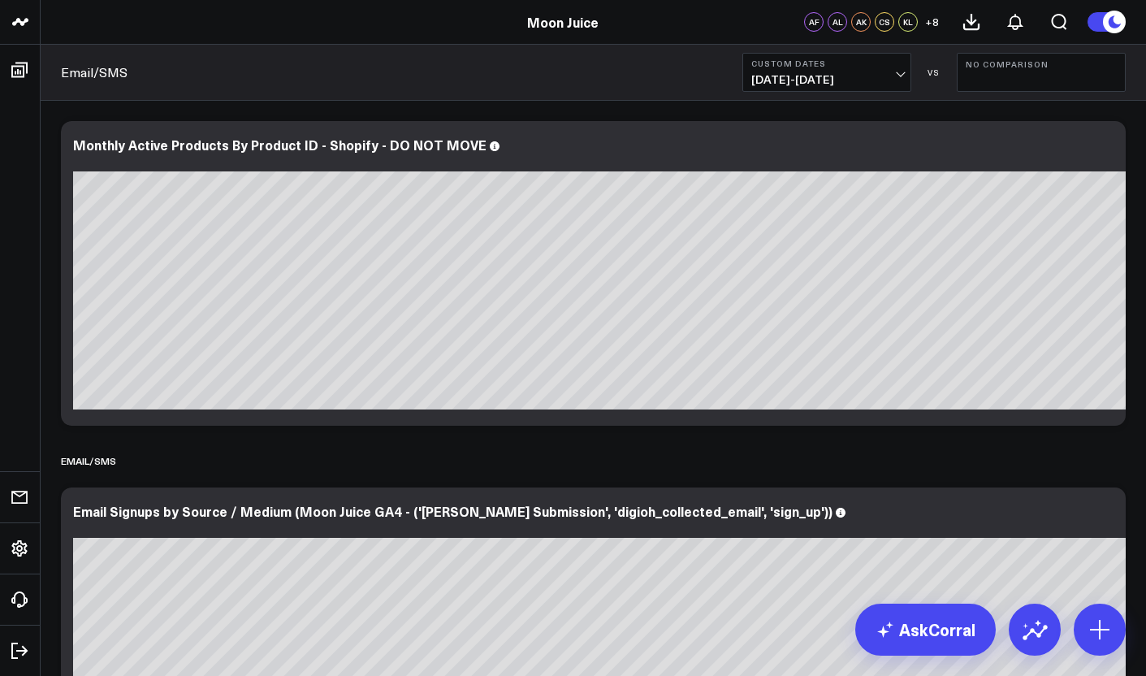
click at [807, 84] on span "[DATE] - [DATE]" at bounding box center [826, 79] width 151 height 13
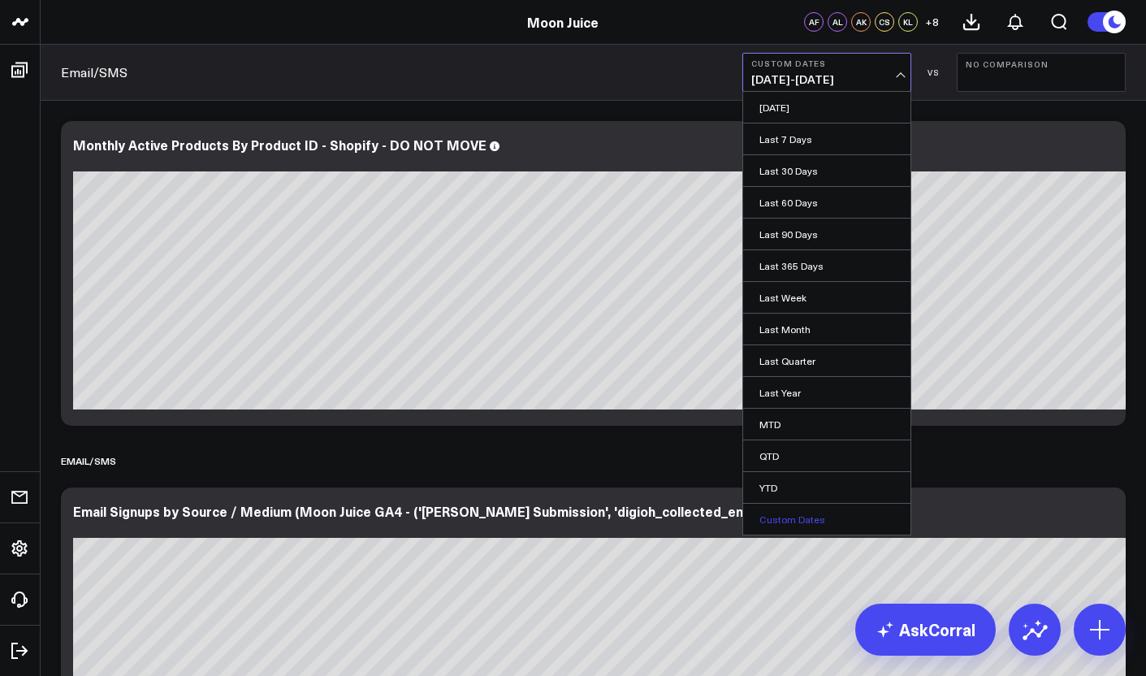
click at [805, 512] on link "Custom Dates" at bounding box center [826, 518] width 167 height 31
select select "8"
select select "2025"
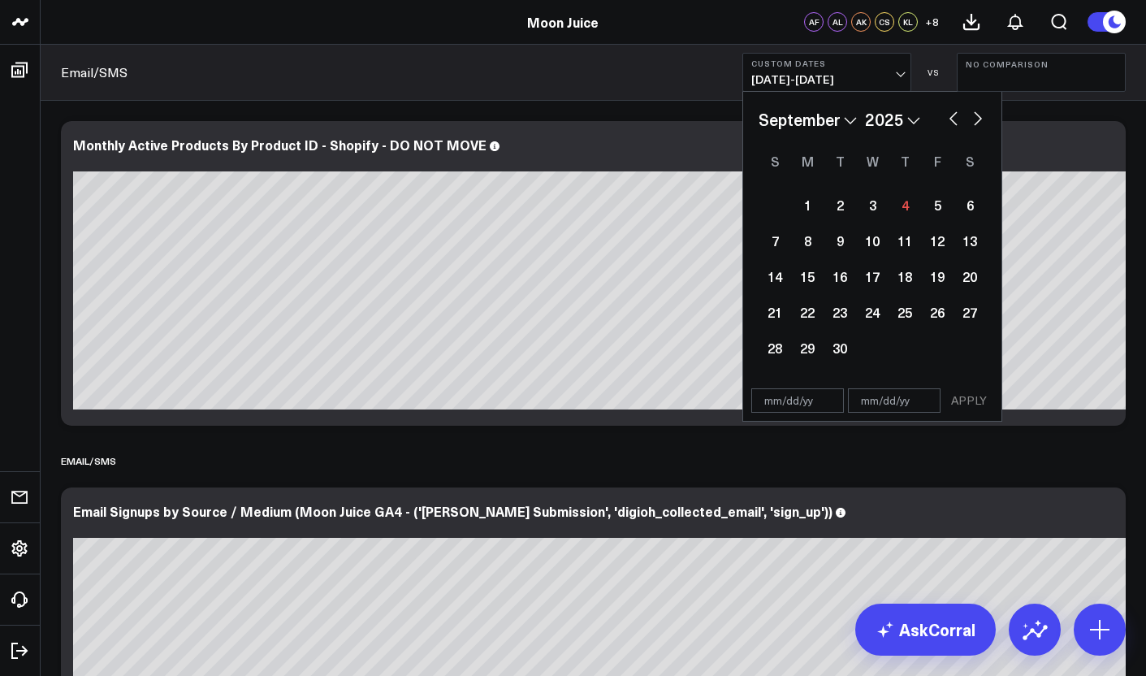
click at [844, 70] on button "Custom Dates [DATE] - [DATE]" at bounding box center [826, 72] width 169 height 39
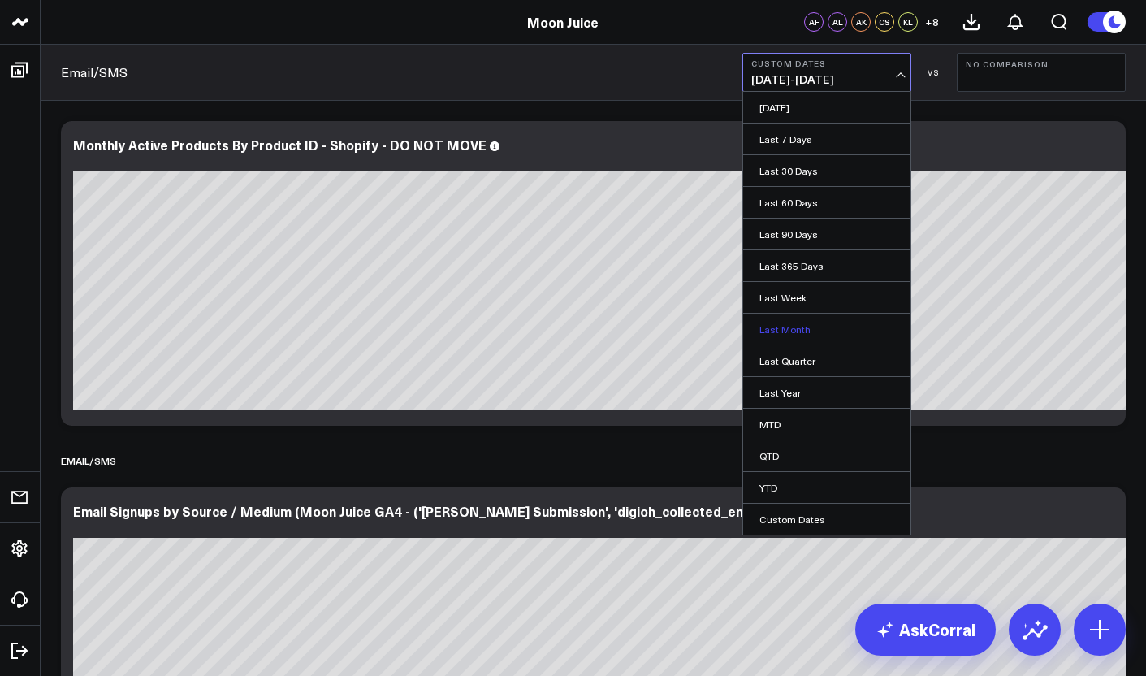
click at [809, 339] on link "Last Month" at bounding box center [826, 328] width 167 height 31
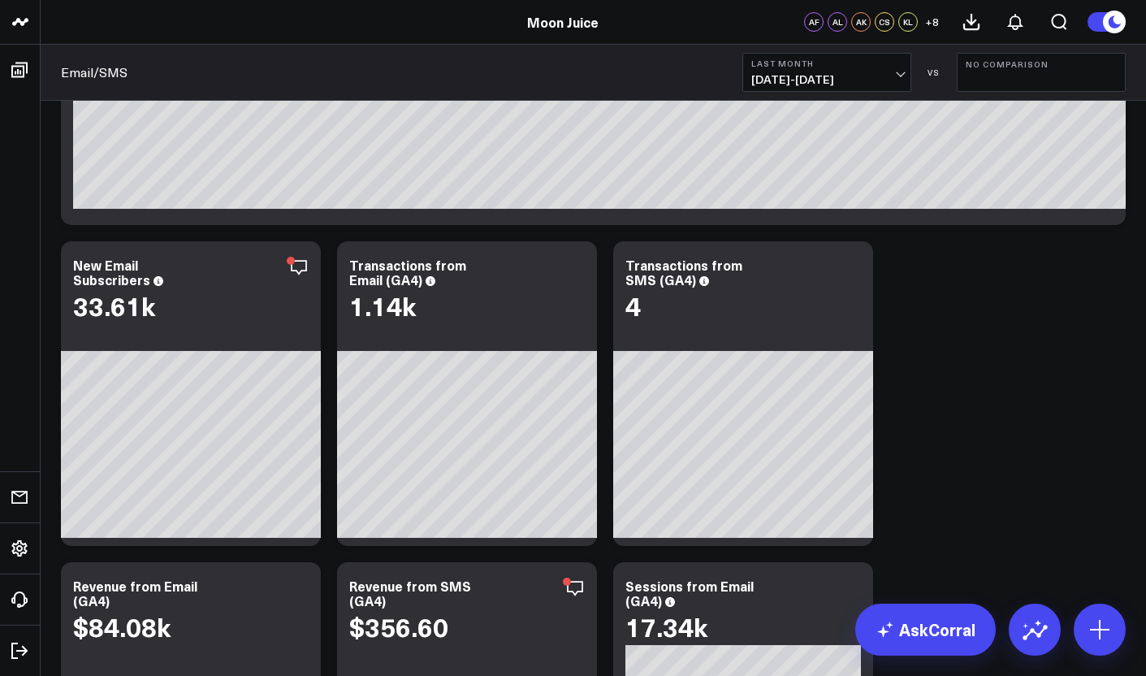
scroll to position [566, 0]
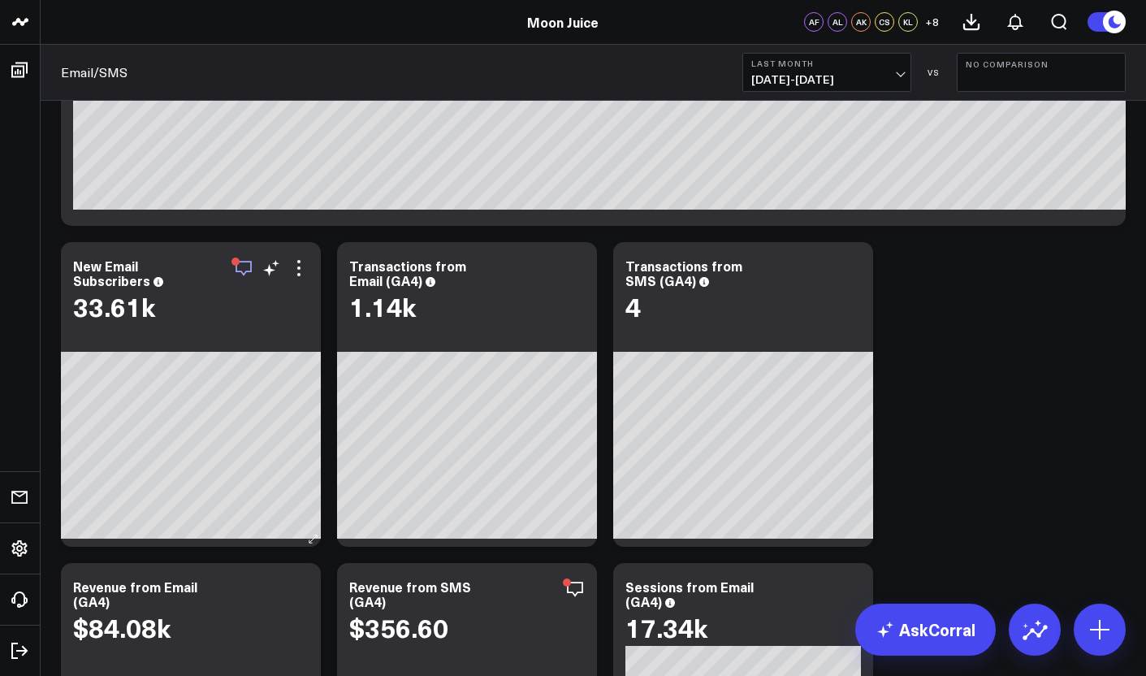
click at [245, 273] on icon "button" at bounding box center [243, 267] width 19 height 19
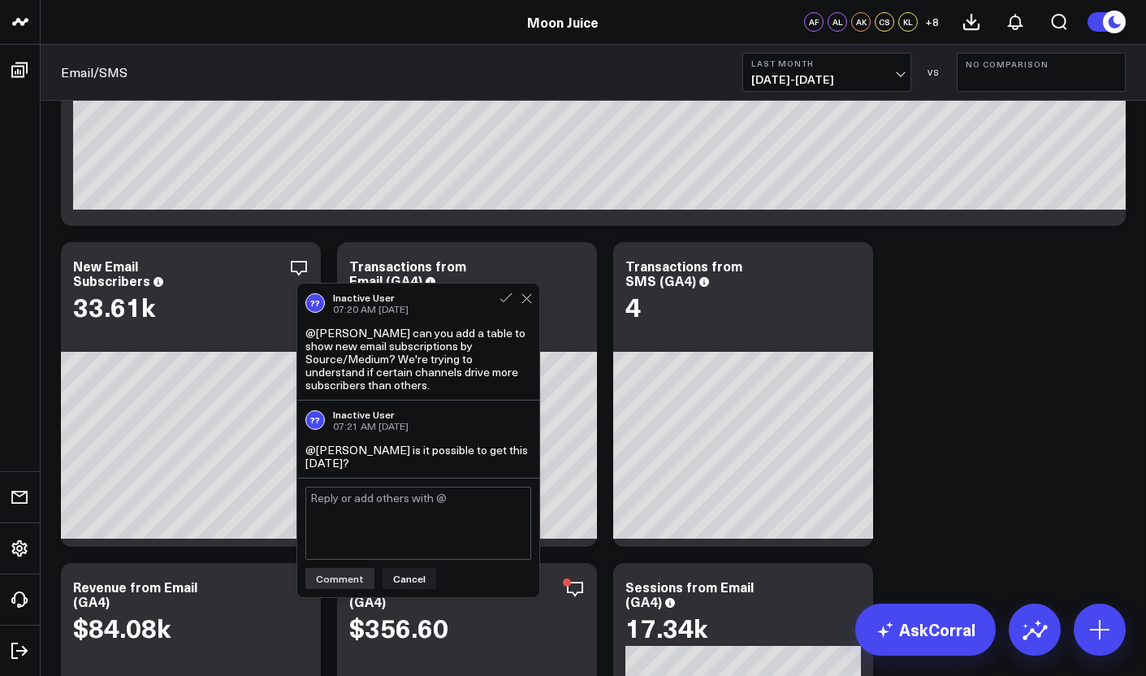
click at [800, 84] on span "[DATE] - [DATE]" at bounding box center [826, 79] width 151 height 13
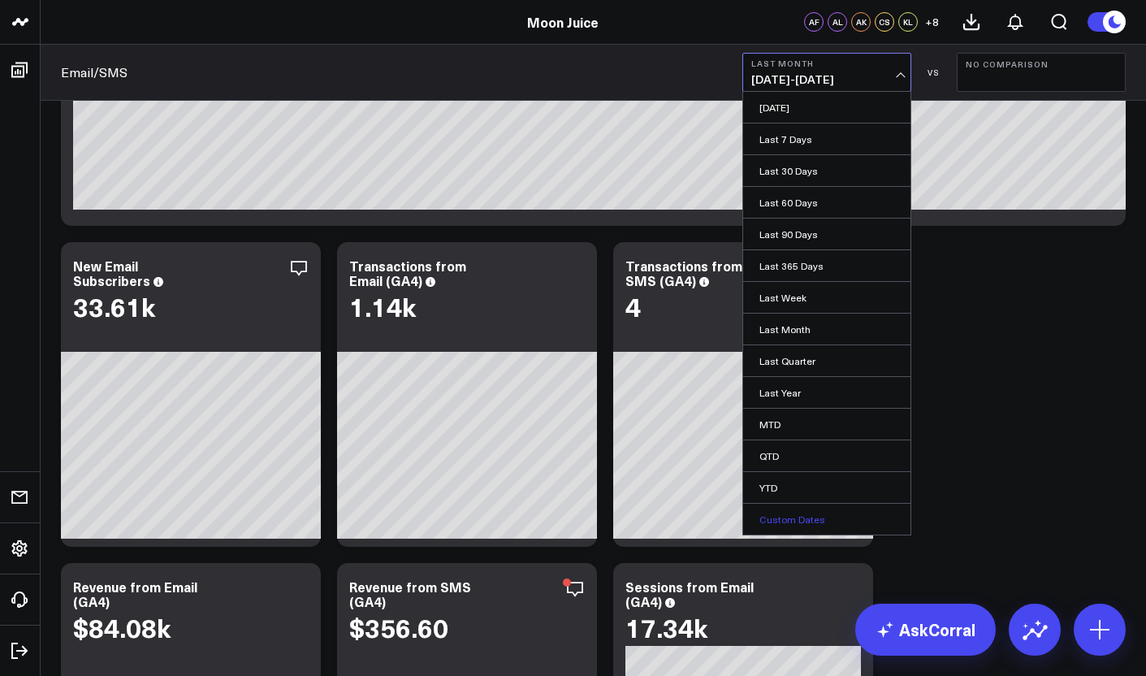
click at [826, 520] on link "Custom Dates" at bounding box center [826, 518] width 167 height 31
select select "8"
select select "2025"
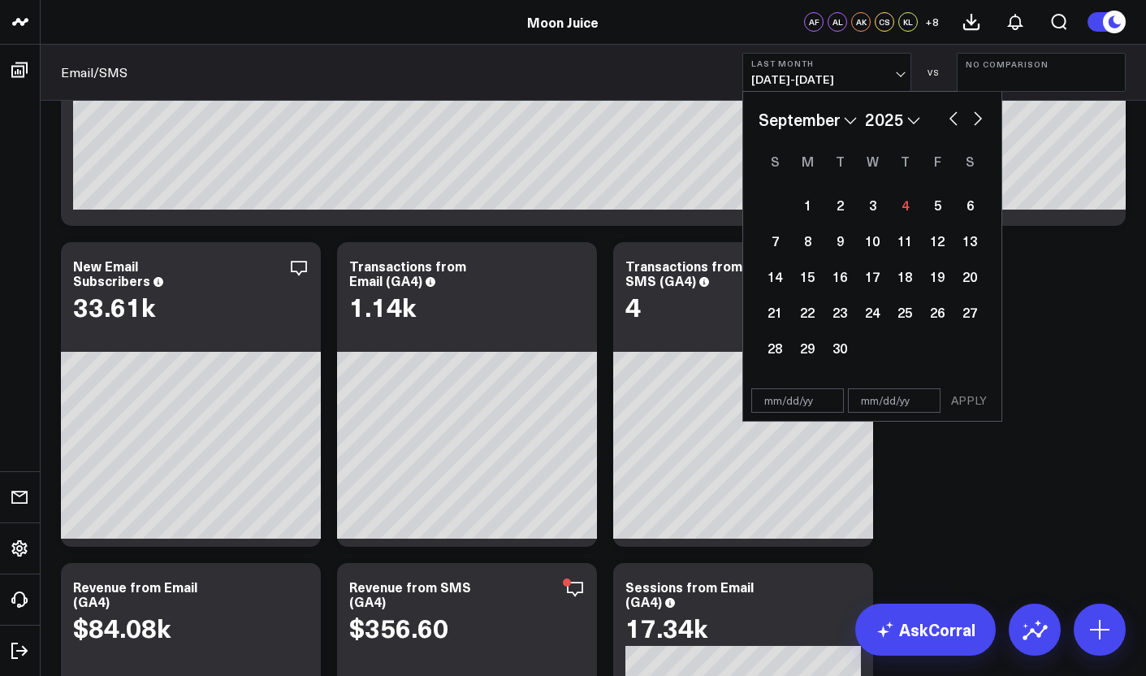
click at [859, 127] on div "January February March April May June July August September October November [D…" at bounding box center [871, 119] width 227 height 24
click at [851, 123] on select "January February March April May June July August September October November De…" at bounding box center [807, 119] width 98 height 24
select select "6"
select select "2025"
click at [842, 205] on div "1" at bounding box center [839, 204] width 32 height 32
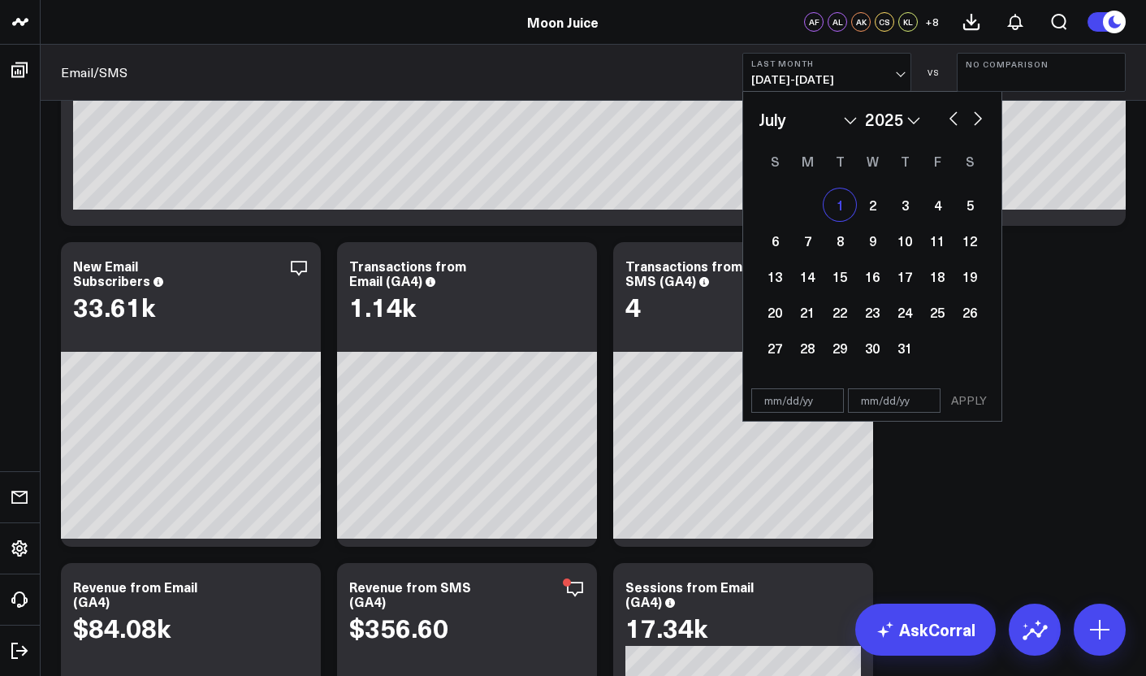
type input "[DATE]"
select select "6"
select select "2025"
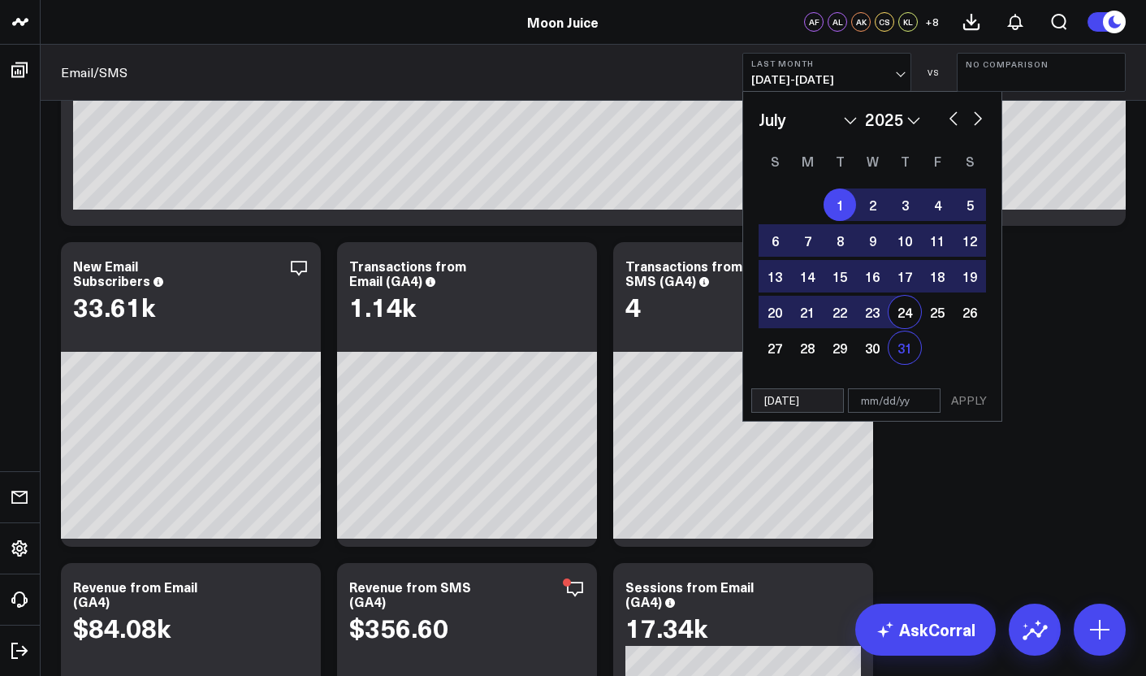
click at [918, 354] on div "31" at bounding box center [904, 347] width 32 height 32
type input "[DATE]"
select select "6"
select select "2025"
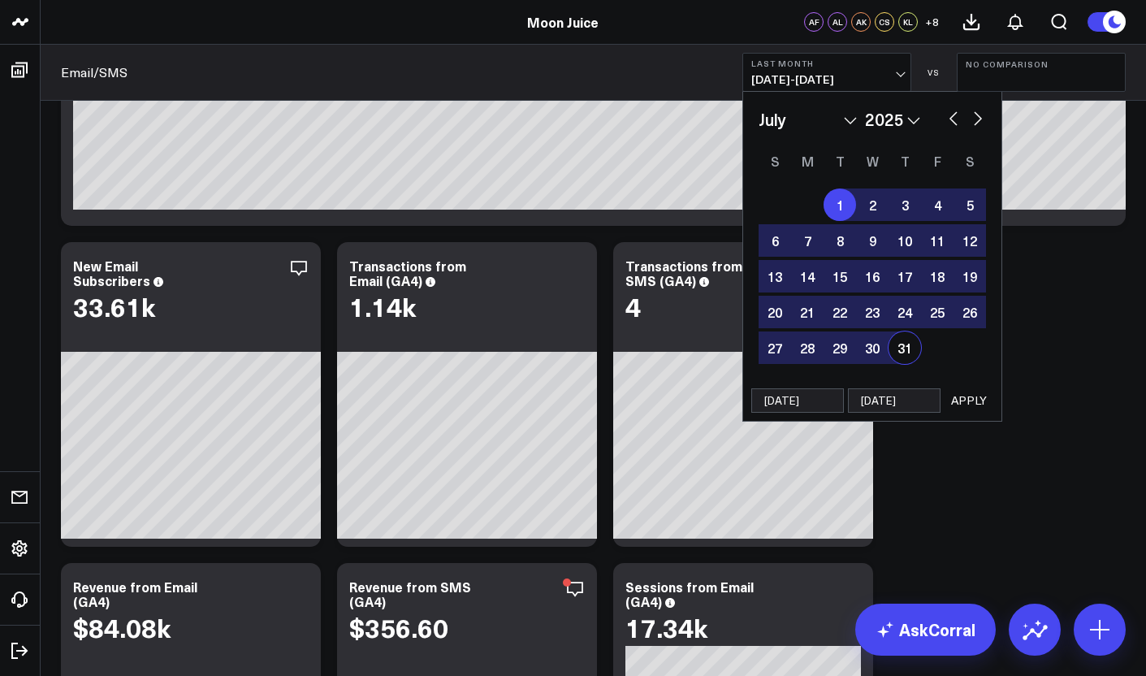
click at [974, 399] on button "APPLY" at bounding box center [968, 400] width 49 height 24
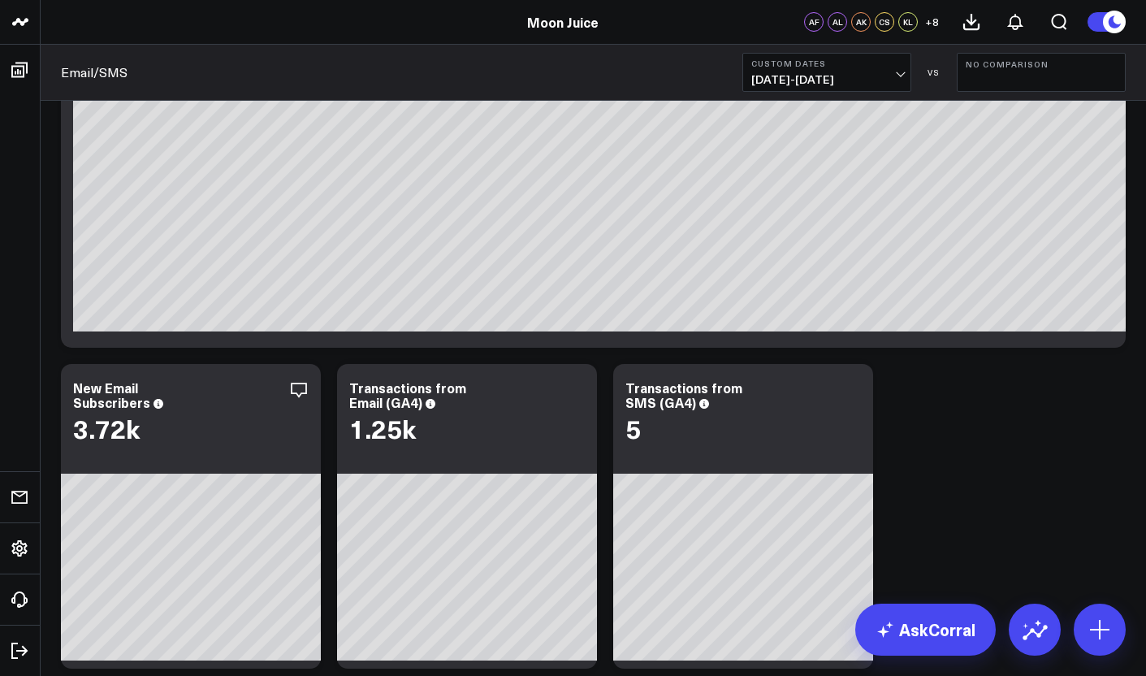
scroll to position [455, 0]
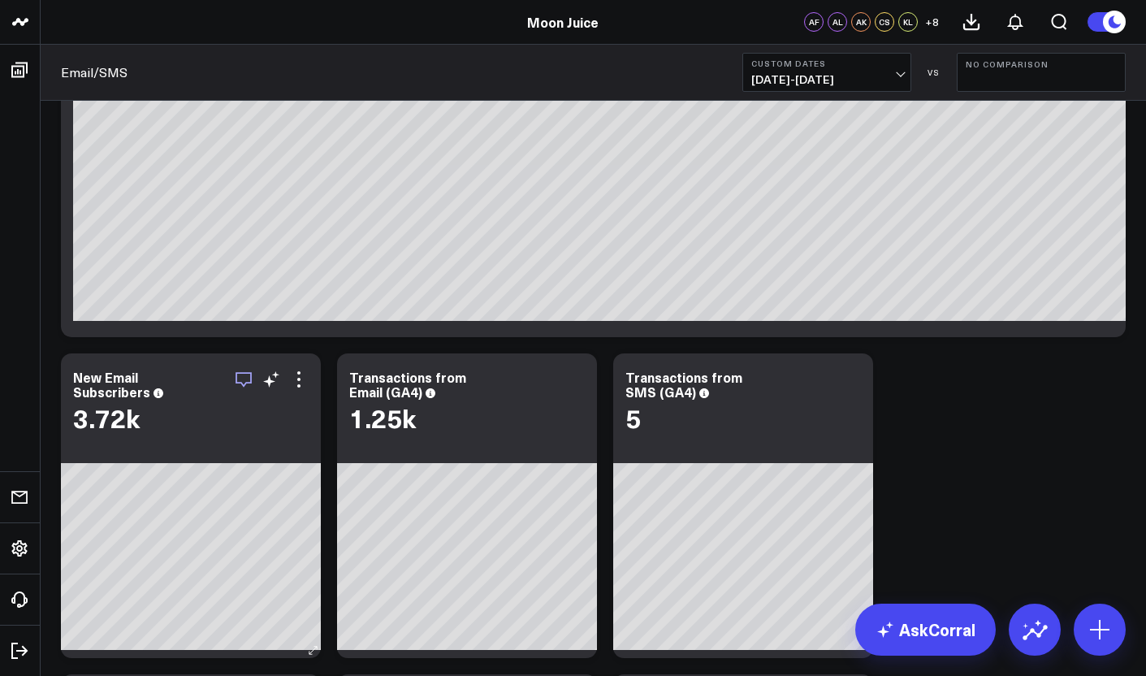
click at [240, 382] on icon "button" at bounding box center [243, 379] width 16 height 15
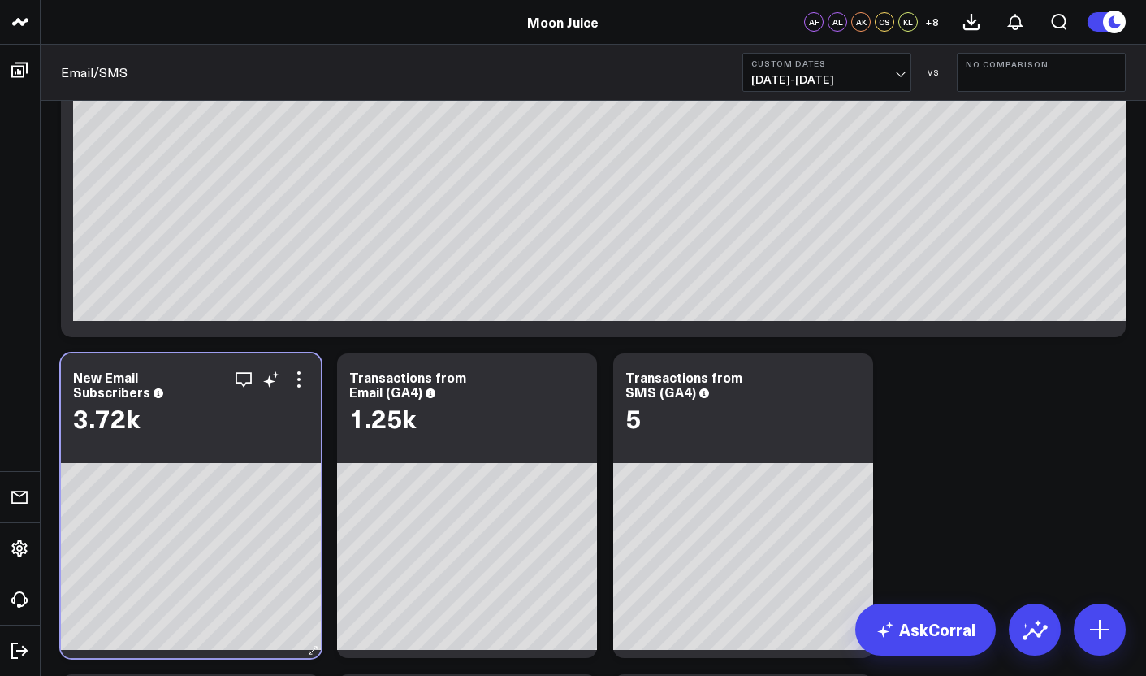
click at [240, 409] on div "3.72k" at bounding box center [190, 417] width 235 height 29
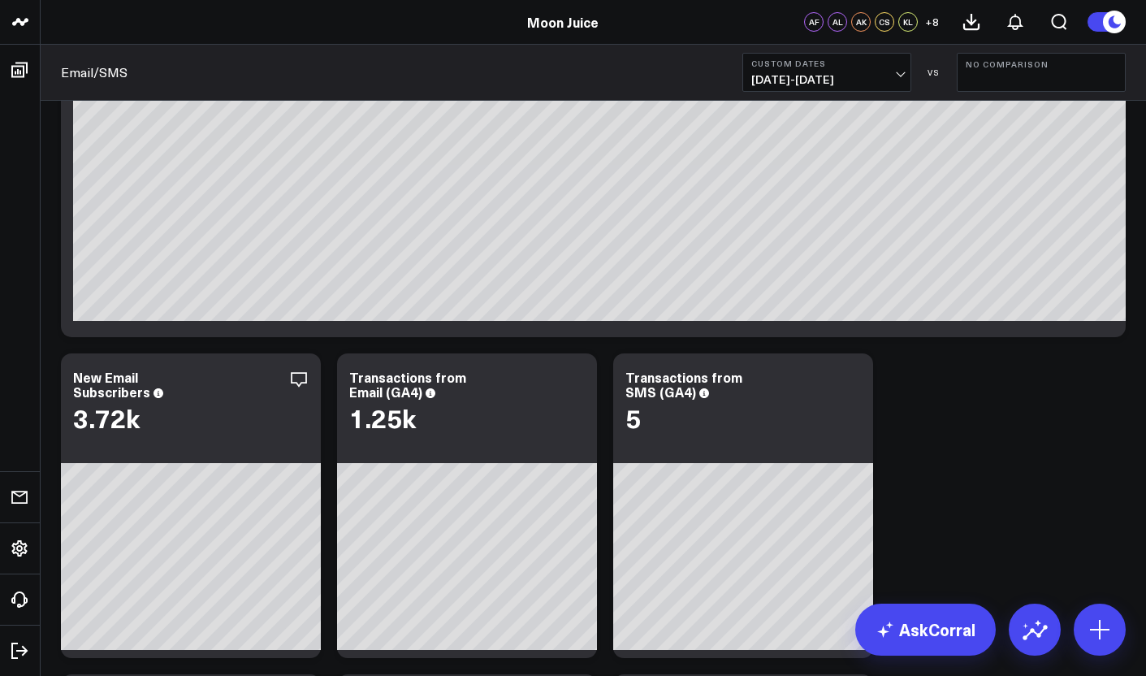
click at [871, 77] on span "[DATE] - [DATE]" at bounding box center [826, 79] width 151 height 13
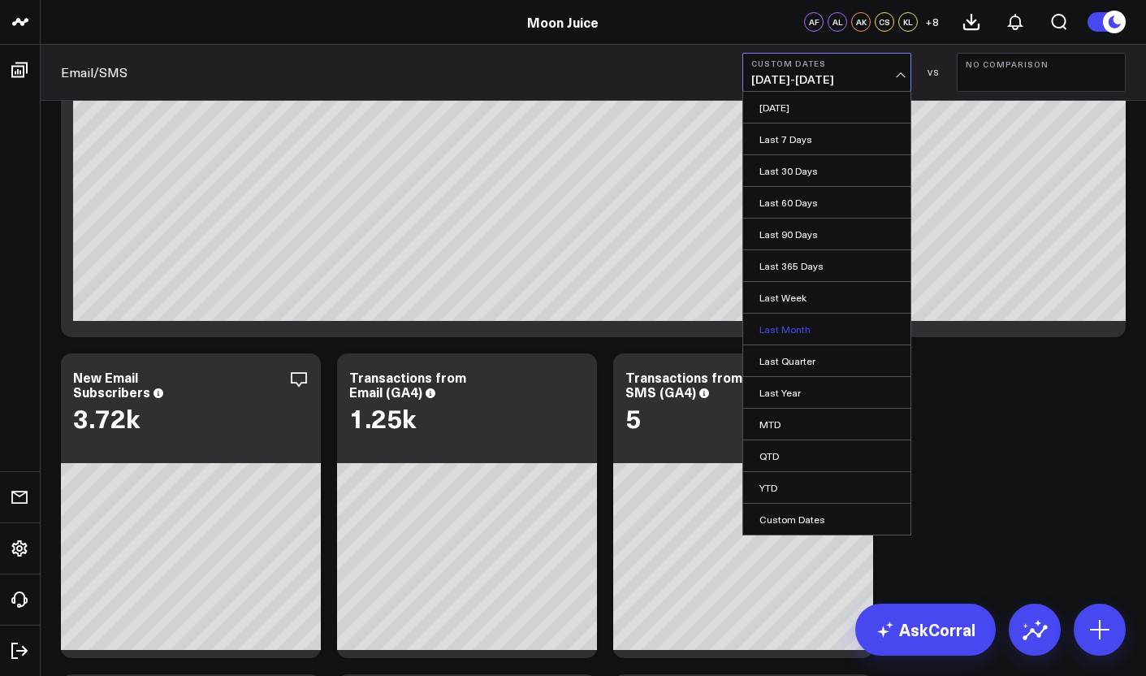
click at [792, 317] on link "Last Month" at bounding box center [826, 328] width 167 height 31
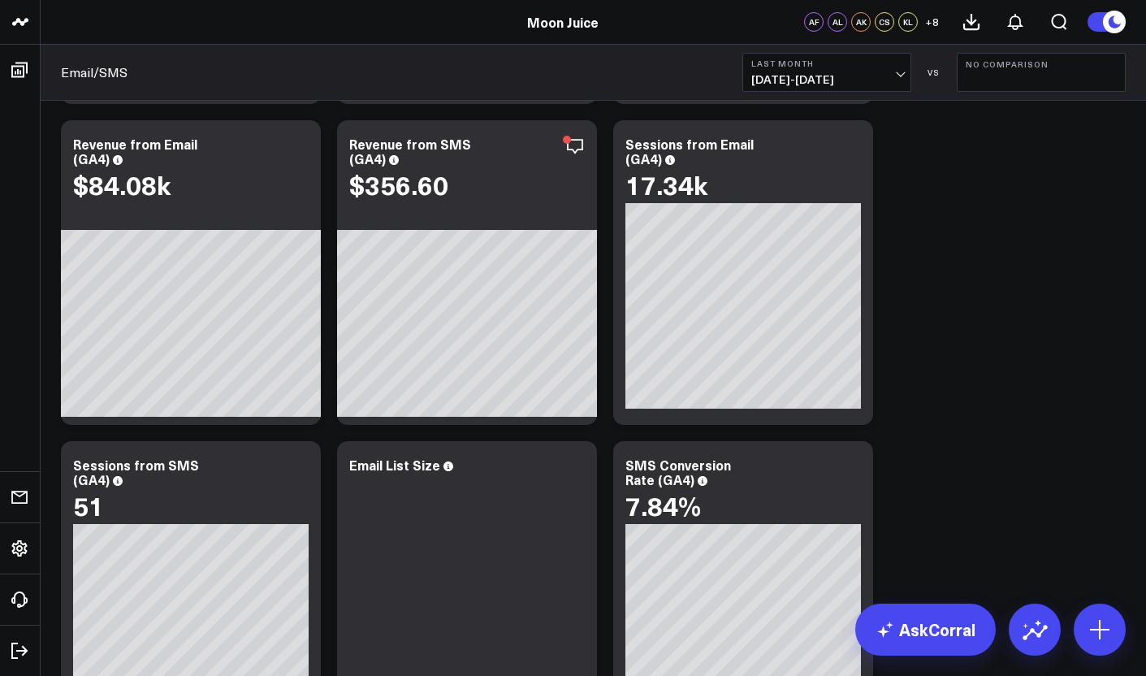
scroll to position [1027, 0]
